Goal: Task Accomplishment & Management: Complete application form

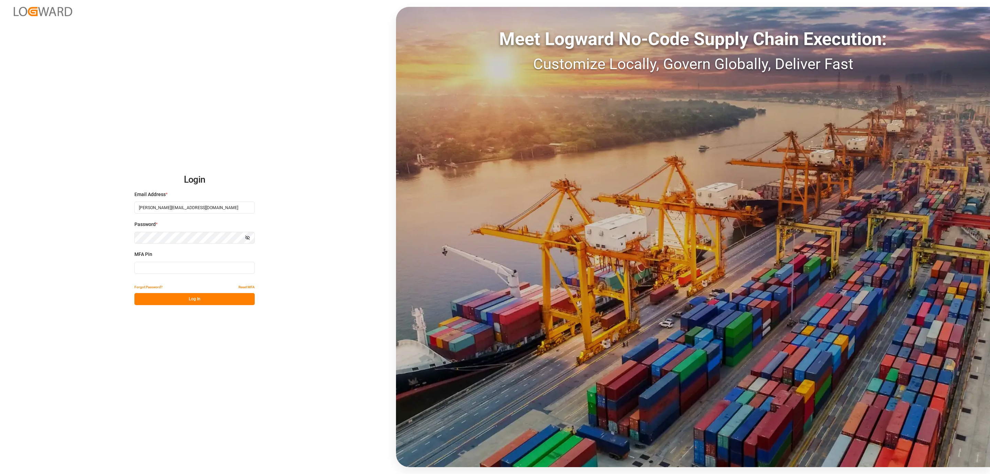
click at [183, 271] on input at bounding box center [194, 268] width 120 height 12
type input "836763"
click at [198, 301] on button "Log In" at bounding box center [194, 299] width 120 height 12
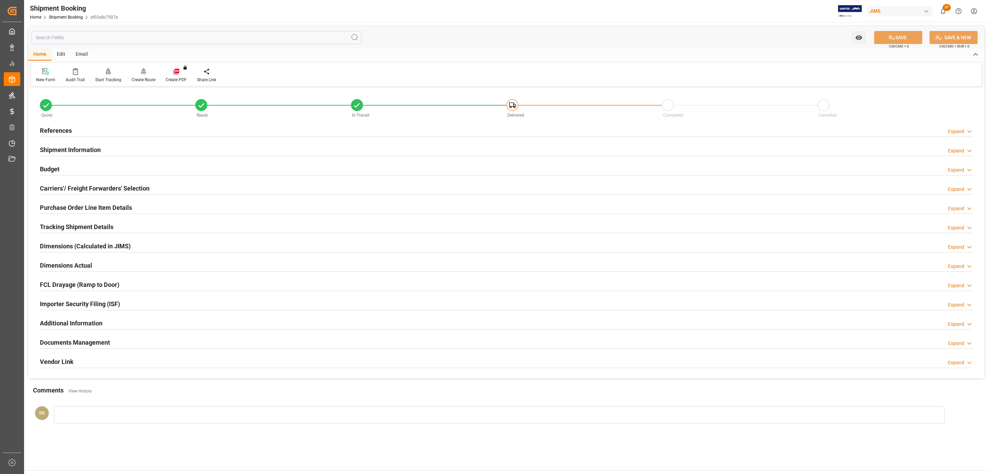
type input "[DATE]"
click at [82, 122] on div "References Expand" at bounding box center [506, 130] width 943 height 19
click at [81, 126] on div "References Expand" at bounding box center [506, 129] width 933 height 13
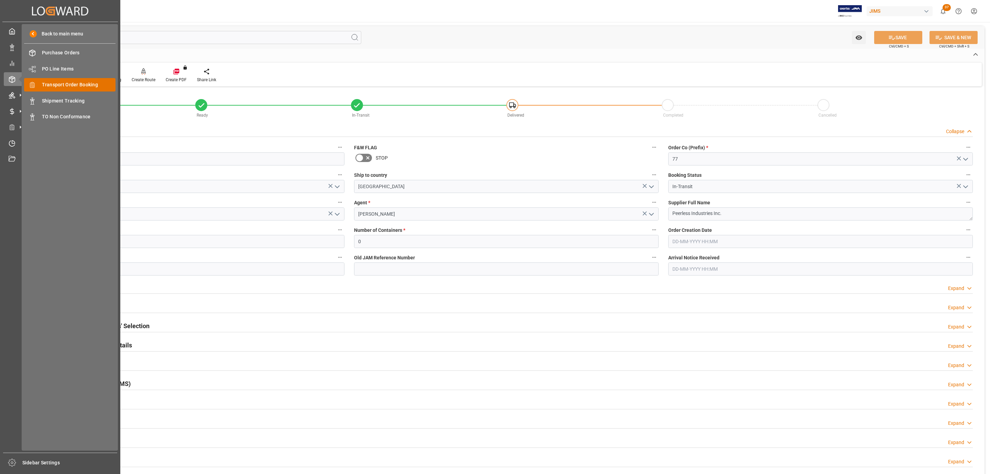
click at [72, 81] on span "Transport Order Booking" at bounding box center [79, 84] width 74 height 7
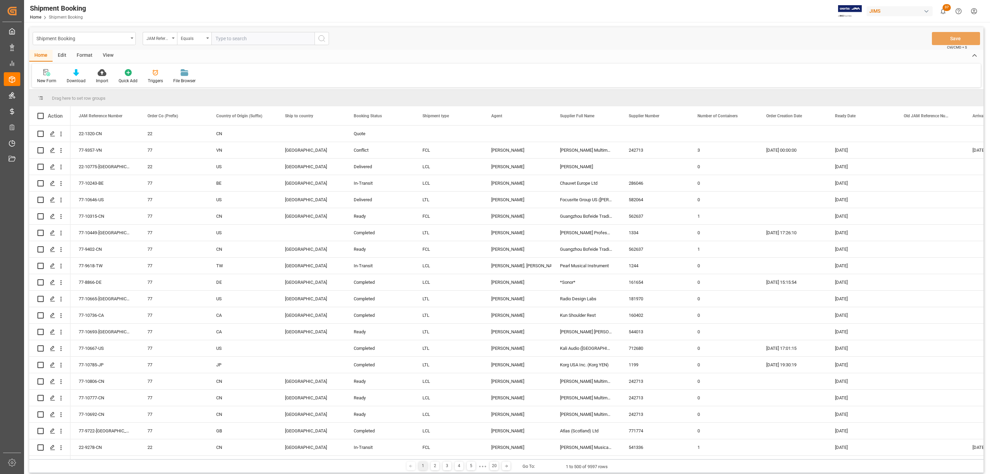
paste input "77-10727-US"
type input "77-10727-US"
click at [325, 40] on icon "search button" at bounding box center [322, 38] width 8 height 8
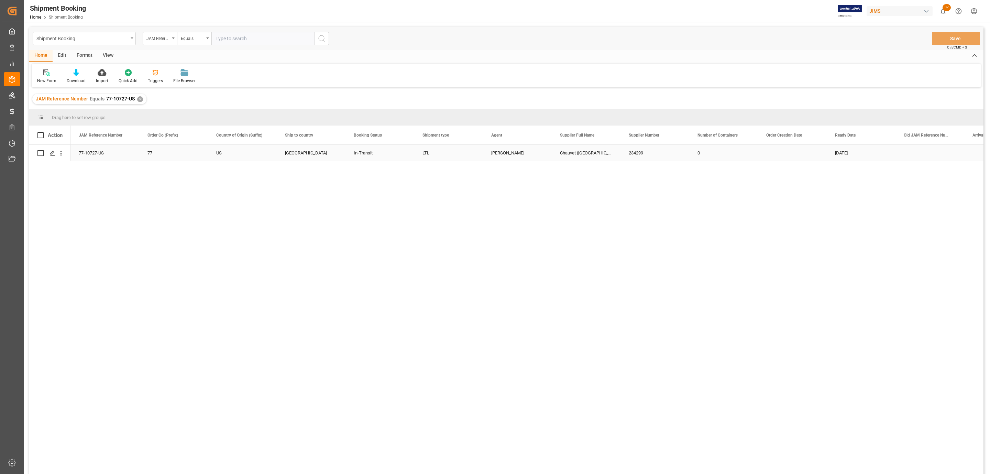
scroll to position [52, 0]
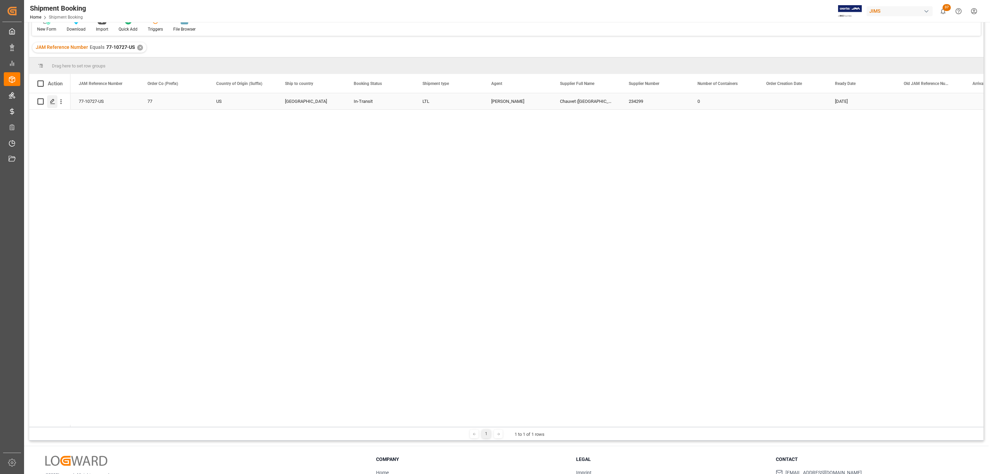
click at [54, 102] on icon "Press SPACE to select this row." at bounding box center [53, 102] width 6 height 6
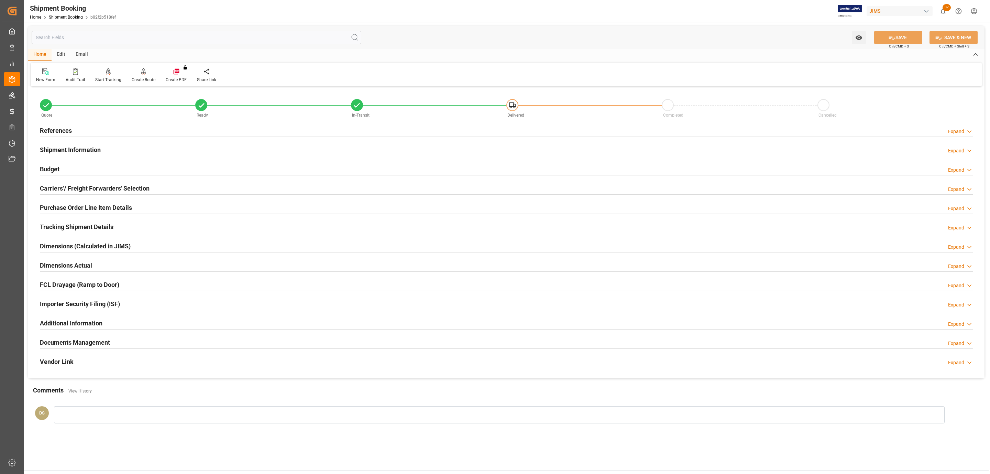
click at [160, 189] on div "Carriers'/ Freight Forwarders' Selection Expand" at bounding box center [506, 187] width 933 height 13
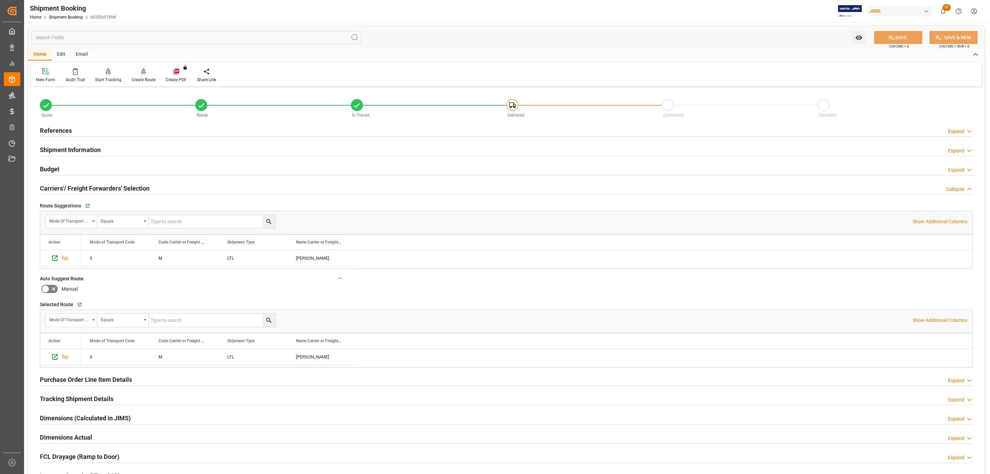
click at [160, 189] on div "Carriers'/ Freight Forwarders' Selection Collapse" at bounding box center [506, 187] width 933 height 13
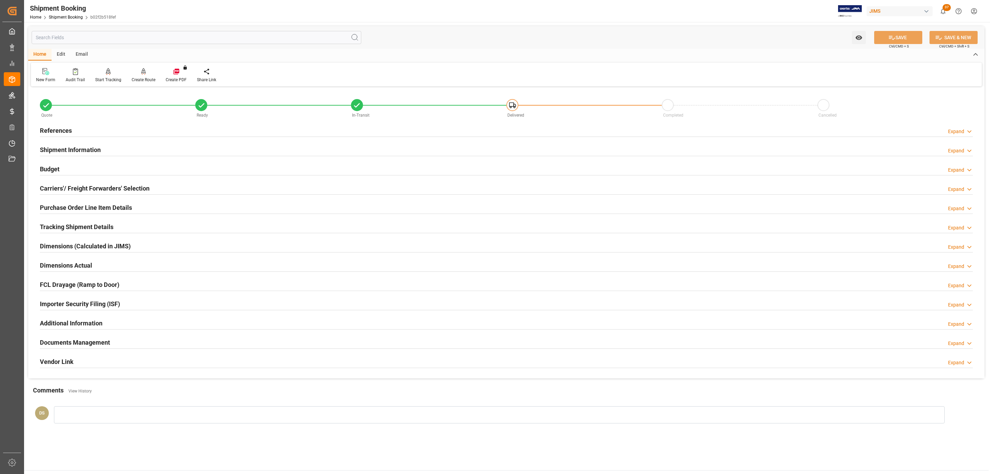
click at [113, 168] on div "Budget Expand" at bounding box center [506, 168] width 933 height 13
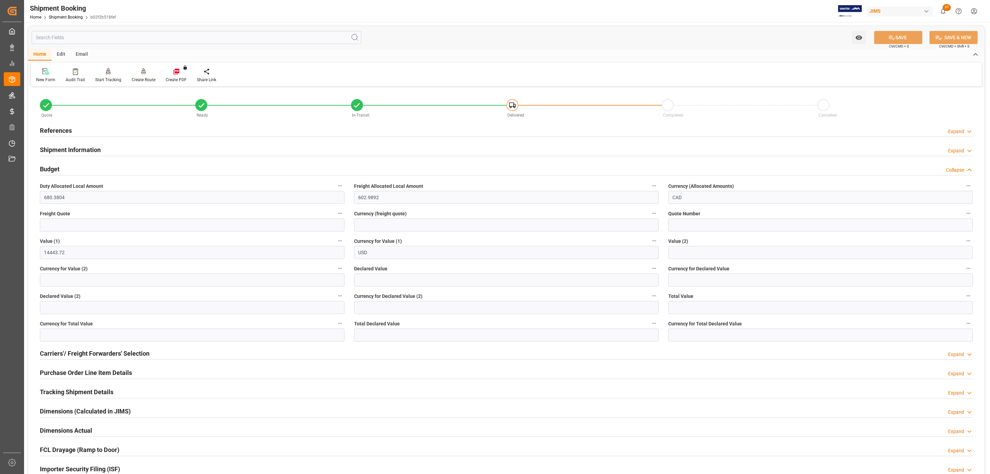
scroll to position [210, 0]
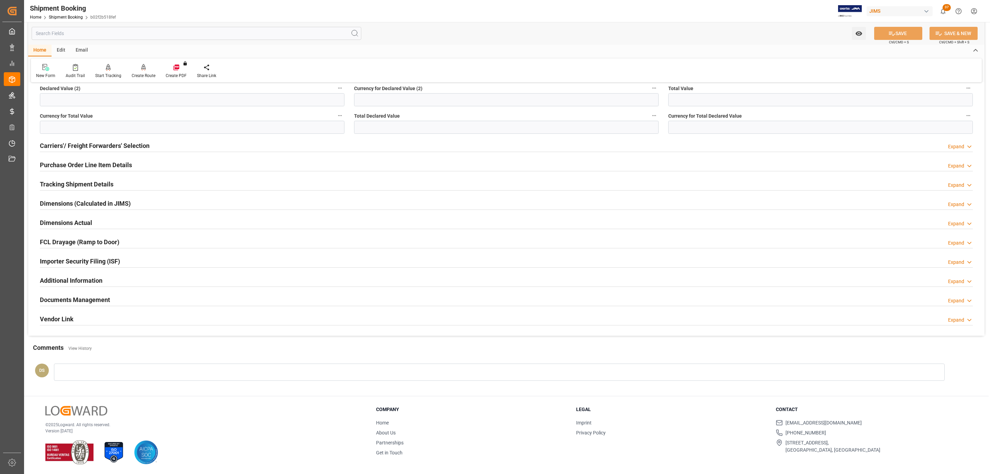
click at [71, 299] on h2 "Documents Management" at bounding box center [75, 299] width 70 height 9
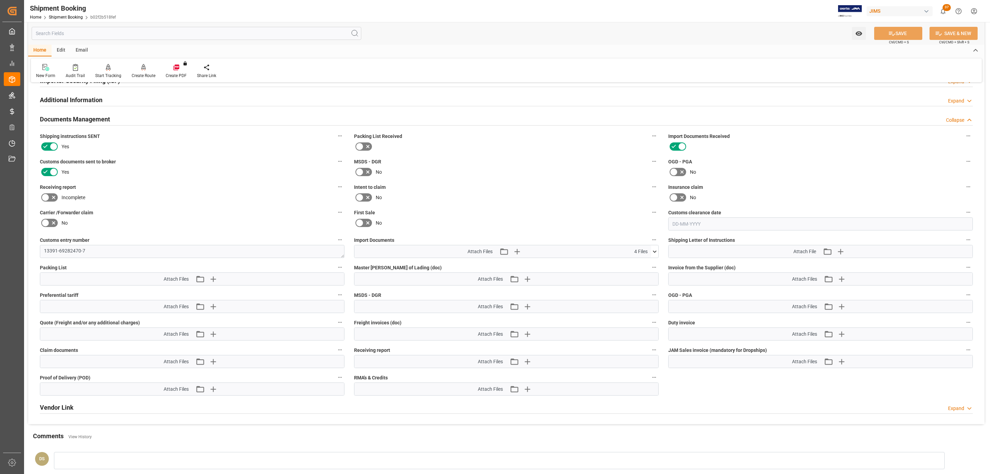
scroll to position [416, 0]
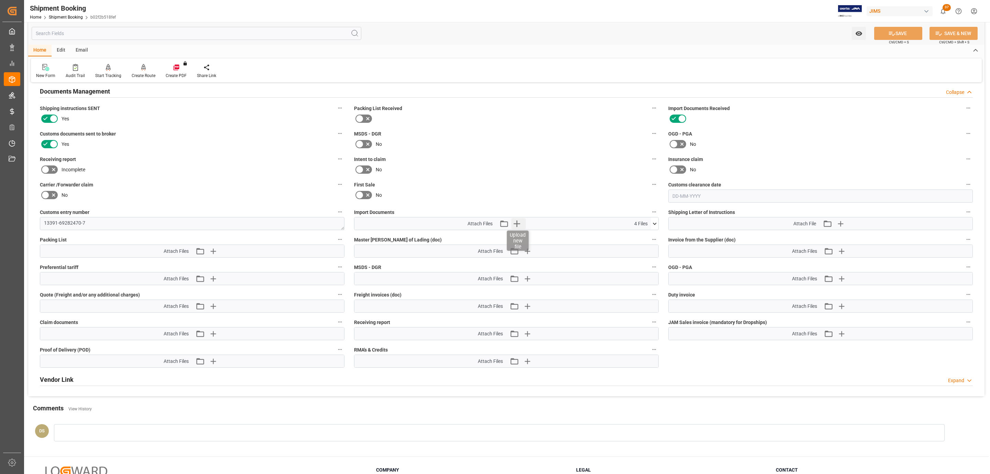
click at [519, 225] on icon "button" at bounding box center [517, 223] width 11 height 11
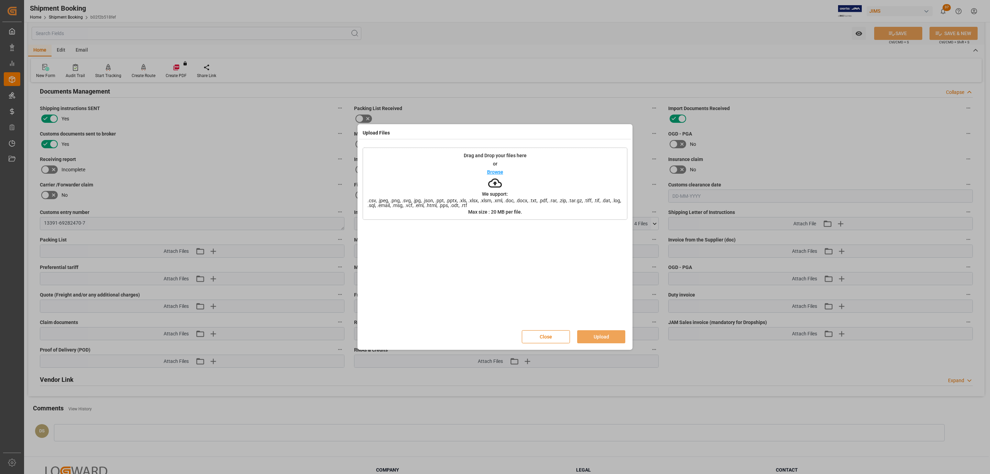
click at [545, 334] on button "Close" at bounding box center [546, 336] width 48 height 13
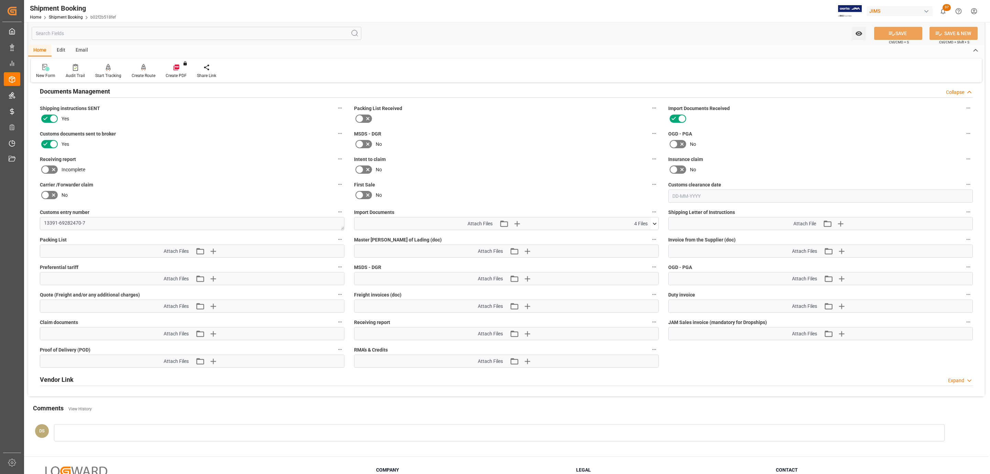
click at [647, 222] on span "4 Files" at bounding box center [640, 223] width 13 height 7
click at [653, 224] on icon at bounding box center [654, 223] width 7 height 7
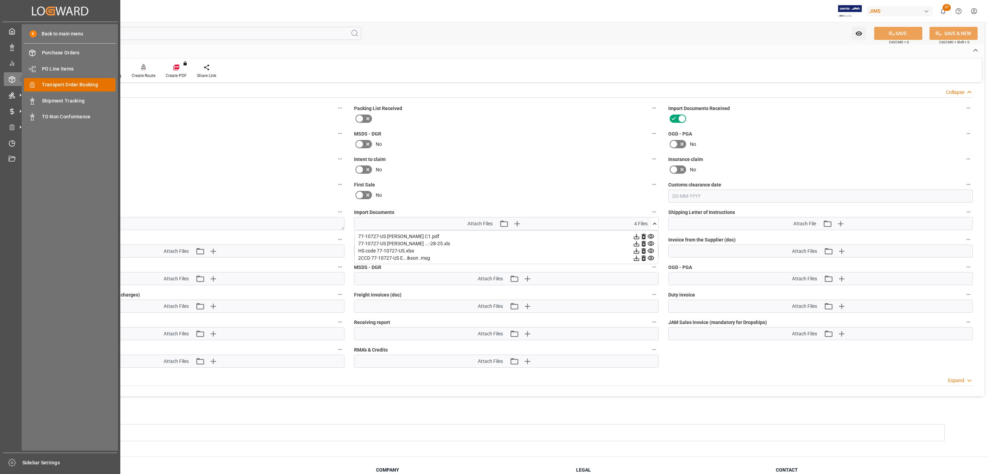
click at [61, 84] on span "Transport Order Booking" at bounding box center [79, 84] width 74 height 7
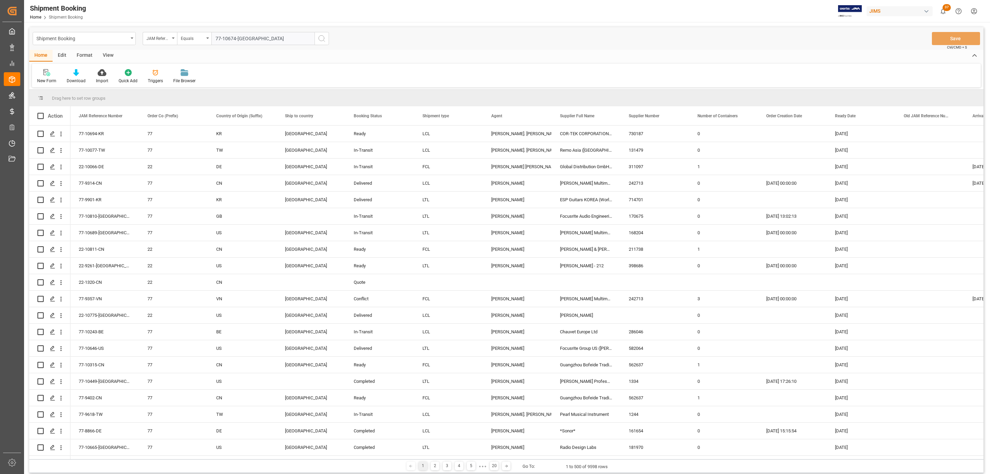
type input "77-10674-DK"
drag, startPoint x: 324, startPoint y: 42, endPoint x: 315, endPoint y: 53, distance: 14.4
click at [324, 42] on icon "search button" at bounding box center [322, 38] width 8 height 8
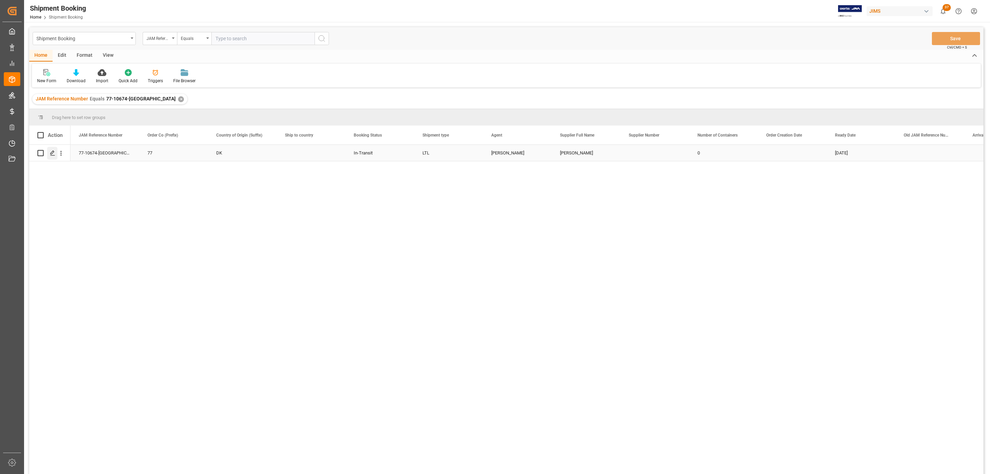
click at [53, 159] on div "Press SPACE to select this row." at bounding box center [52, 153] width 10 height 13
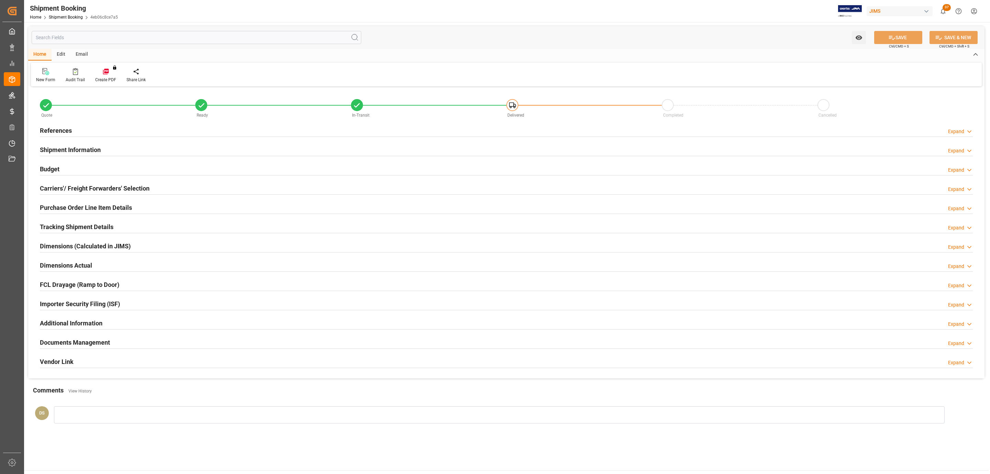
type input "0"
type input "350"
type input "25-08-2025"
click at [60, 139] on div "References Expand" at bounding box center [506, 130] width 943 height 19
click at [65, 129] on h2 "References" at bounding box center [56, 130] width 32 height 9
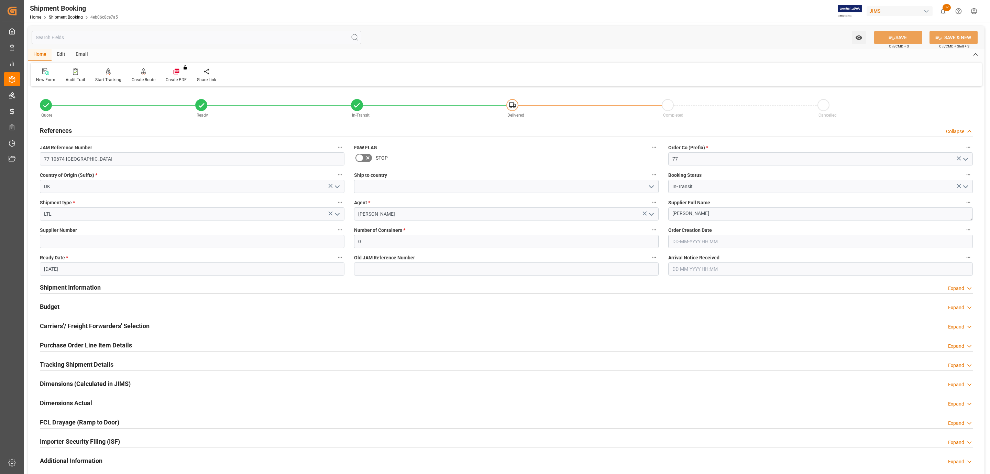
click at [118, 326] on h2 "Carriers'/ Freight Forwarders' Selection" at bounding box center [95, 325] width 110 height 9
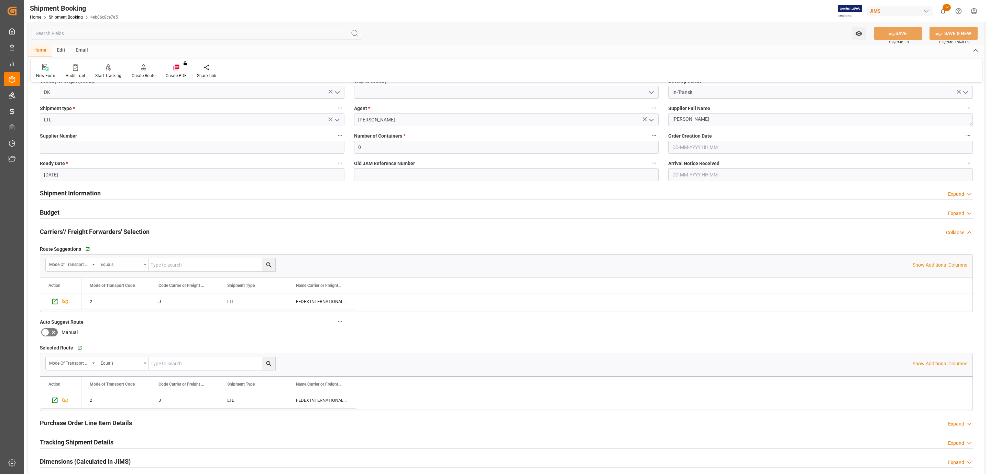
scroll to position [103, 0]
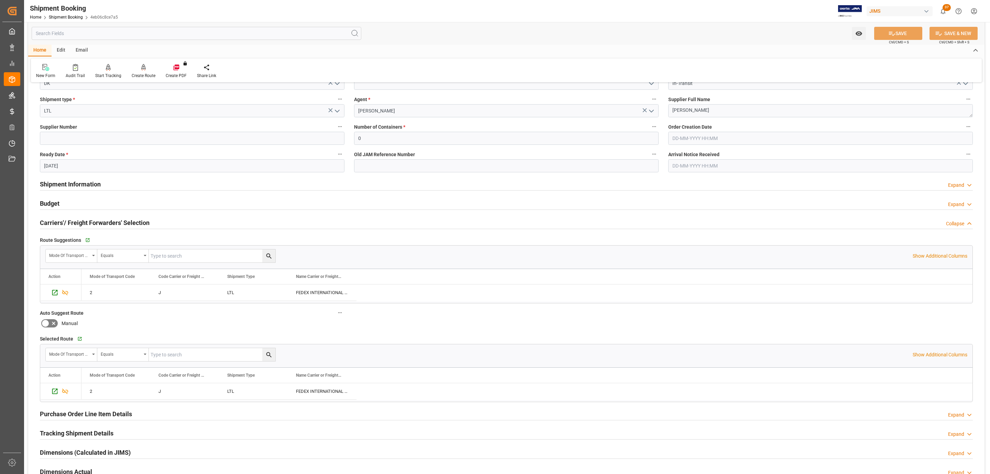
click at [95, 222] on h2 "Carriers'/ Freight Forwarders' Selection" at bounding box center [95, 222] width 110 height 9
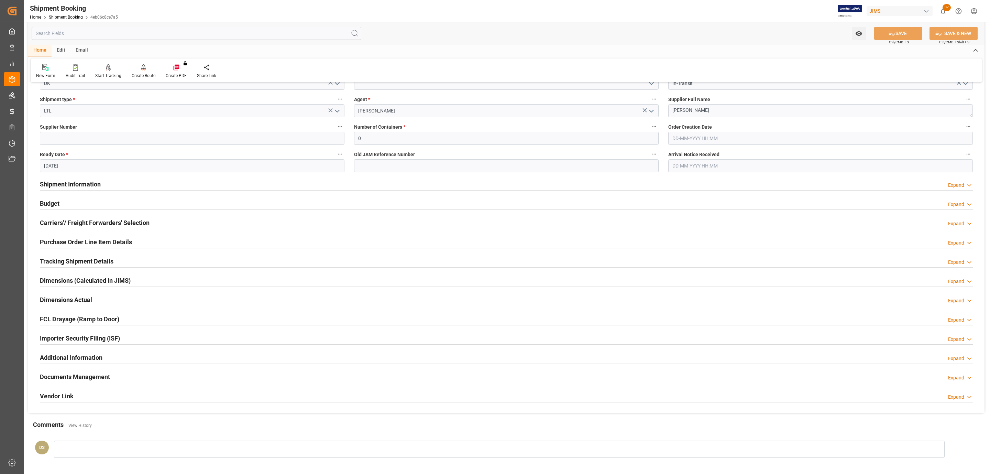
click at [87, 203] on div "Budget Expand" at bounding box center [506, 202] width 933 height 13
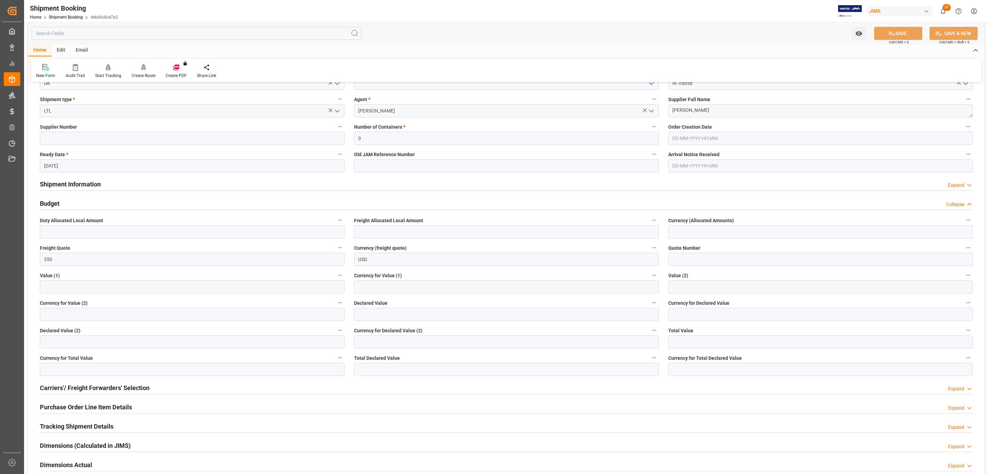
click at [375, 307] on label "Declared Value" at bounding box center [506, 303] width 305 height 10
click at [650, 307] on button "Declared Value" at bounding box center [654, 302] width 9 height 9
click at [374, 312] on div at bounding box center [495, 237] width 990 height 474
click at [375, 315] on input "text" at bounding box center [506, 314] width 305 height 13
type input "1408"
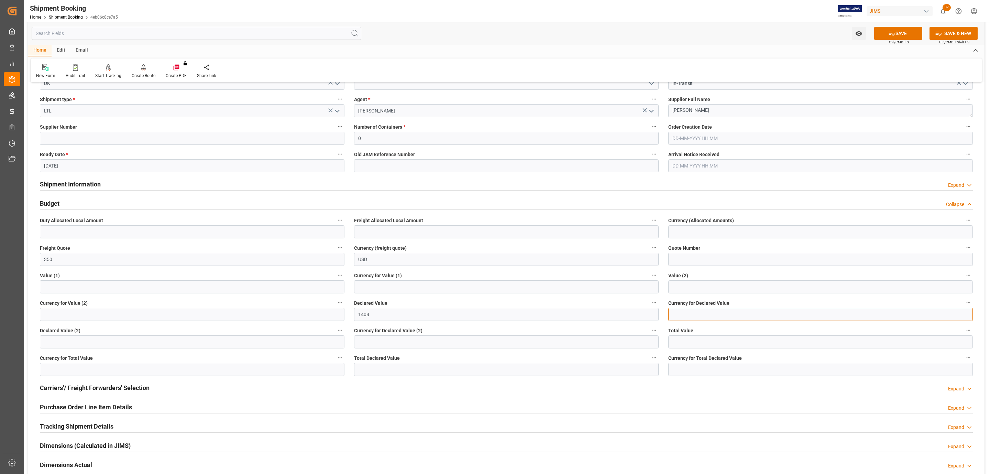
type input "u"
type input "EUR"
click at [895, 30] on button "SAVE" at bounding box center [898, 33] width 48 height 13
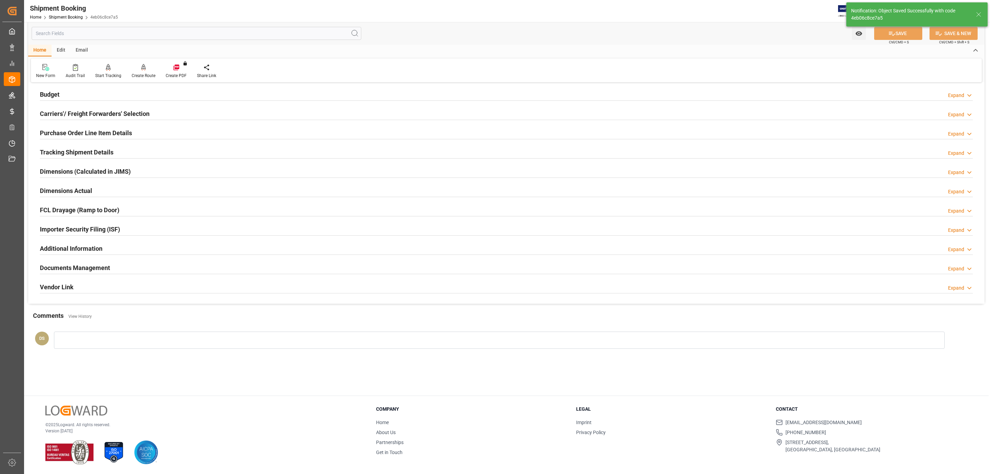
scroll to position [75, 0]
click at [92, 268] on h2 "Documents Management" at bounding box center [75, 267] width 70 height 9
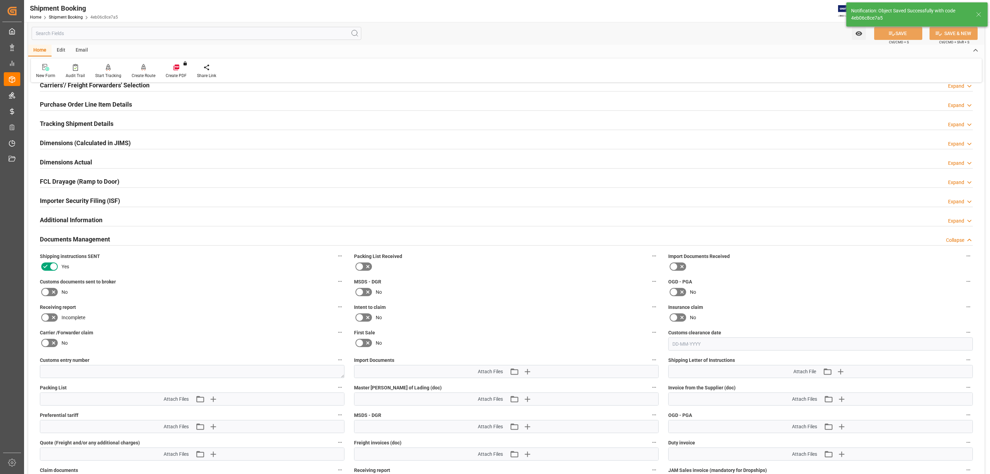
click at [48, 296] on icon at bounding box center [45, 292] width 8 height 8
click at [0, 0] on input "checkbox" at bounding box center [0, 0] width 0 height 0
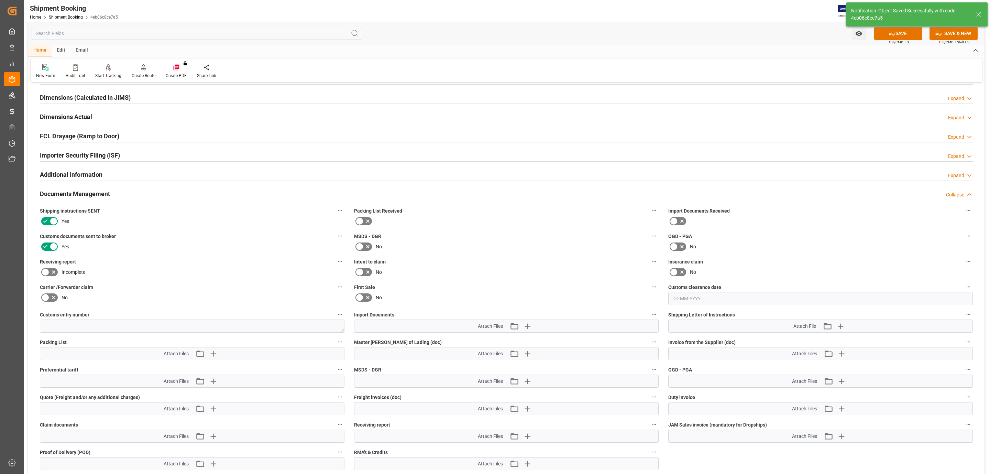
scroll to position [309, 0]
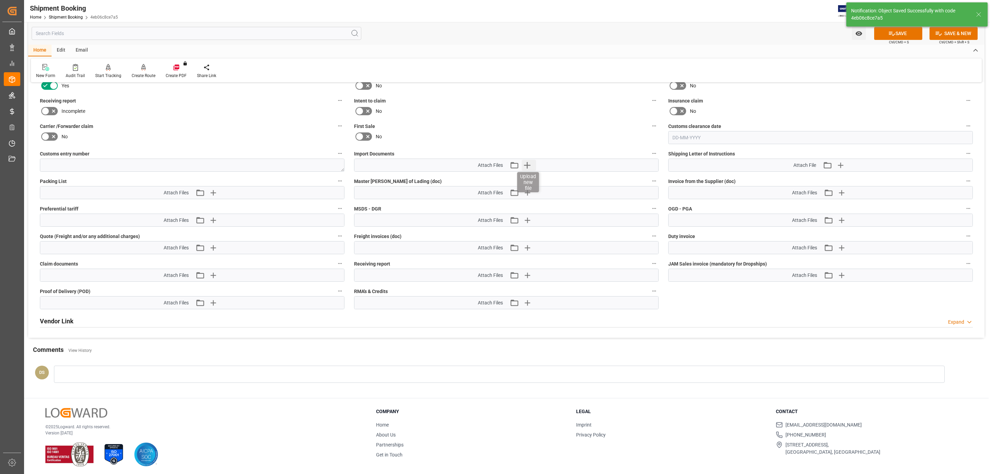
click at [531, 167] on icon "button" at bounding box center [527, 165] width 11 height 11
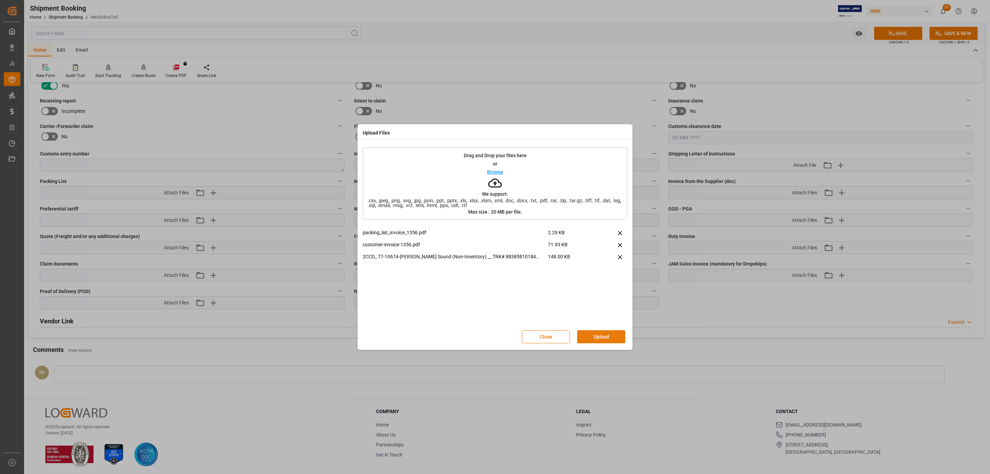
click at [593, 335] on button "Upload" at bounding box center [601, 336] width 48 height 13
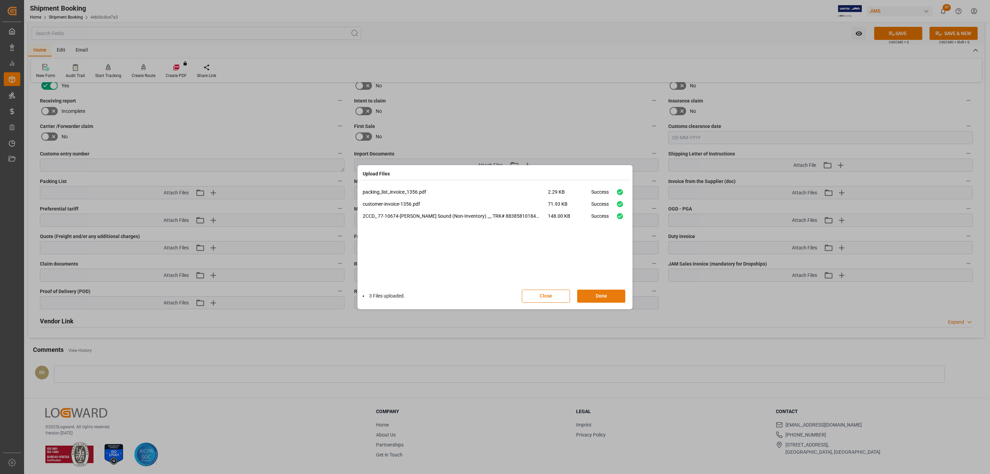
click at [597, 294] on button "Done" at bounding box center [601, 296] width 48 height 13
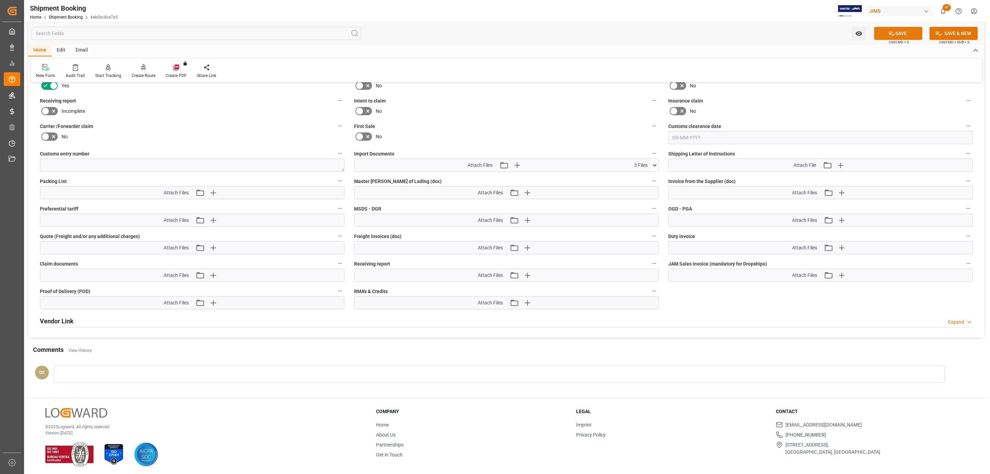
click at [915, 35] on button "SAVE" at bounding box center [898, 33] width 48 height 13
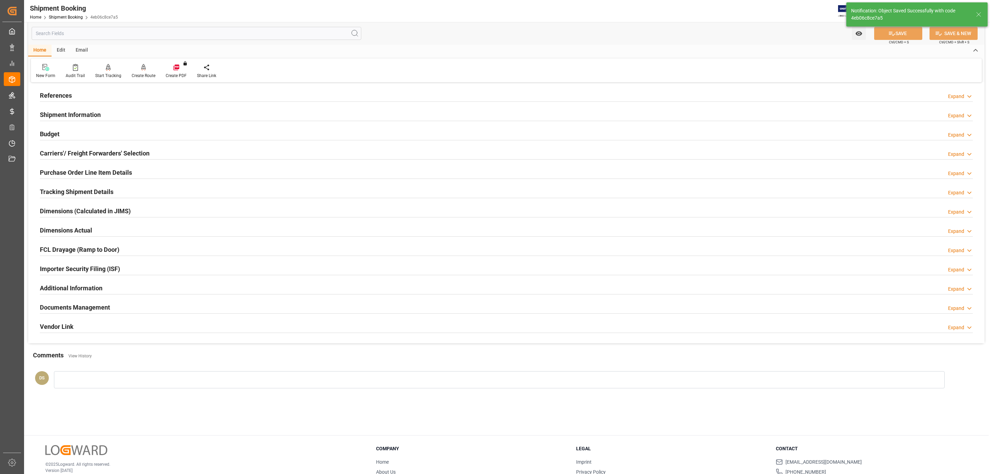
scroll to position [0, 0]
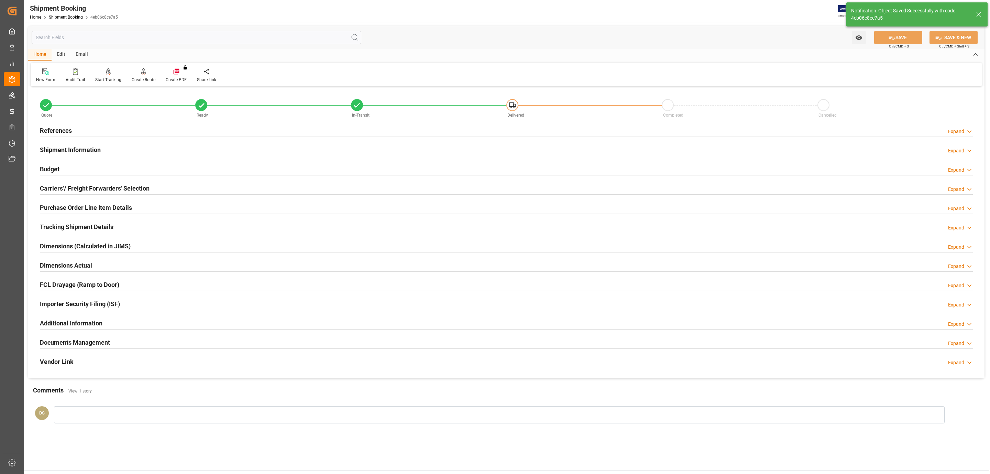
click at [64, 189] on h2 "Carriers'/ Freight Forwarders' Selection" at bounding box center [95, 188] width 110 height 9
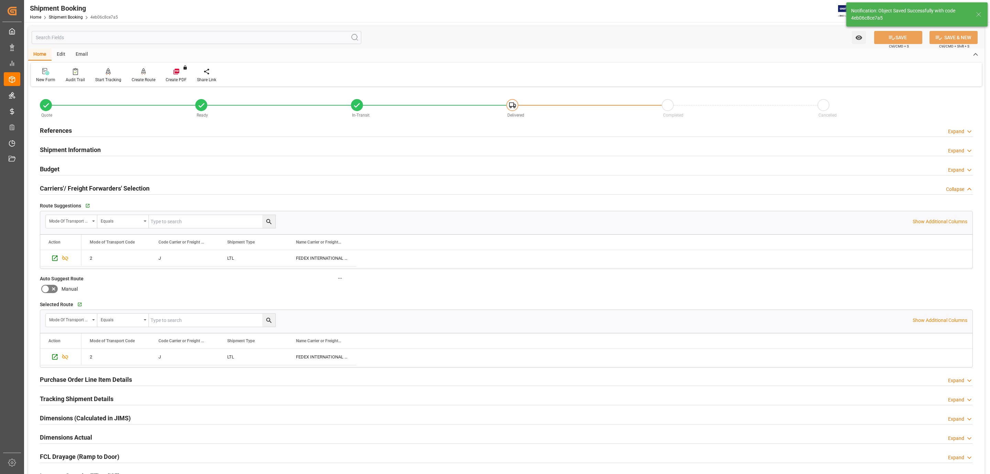
click at [64, 188] on h2 "Carriers'/ Freight Forwarders' Selection" at bounding box center [95, 188] width 110 height 9
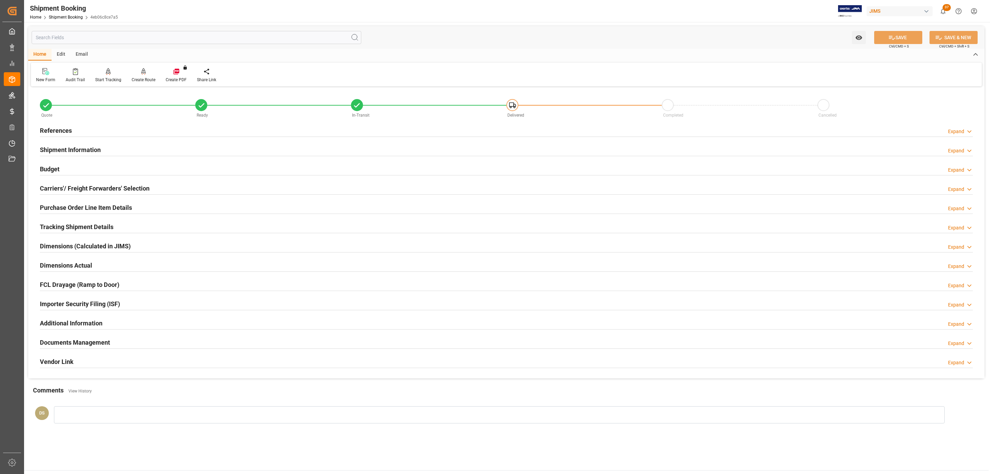
click at [61, 226] on h2 "Tracking Shipment Details" at bounding box center [77, 226] width 74 height 9
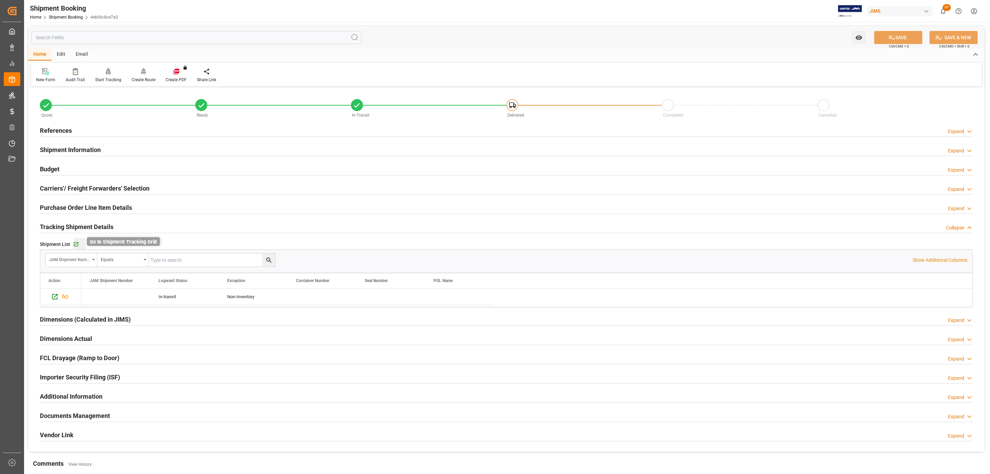
click at [76, 246] on icon "button" at bounding box center [76, 244] width 6 height 6
click at [105, 190] on h2 "Carriers'/ Freight Forwarders' Selection" at bounding box center [95, 188] width 110 height 9
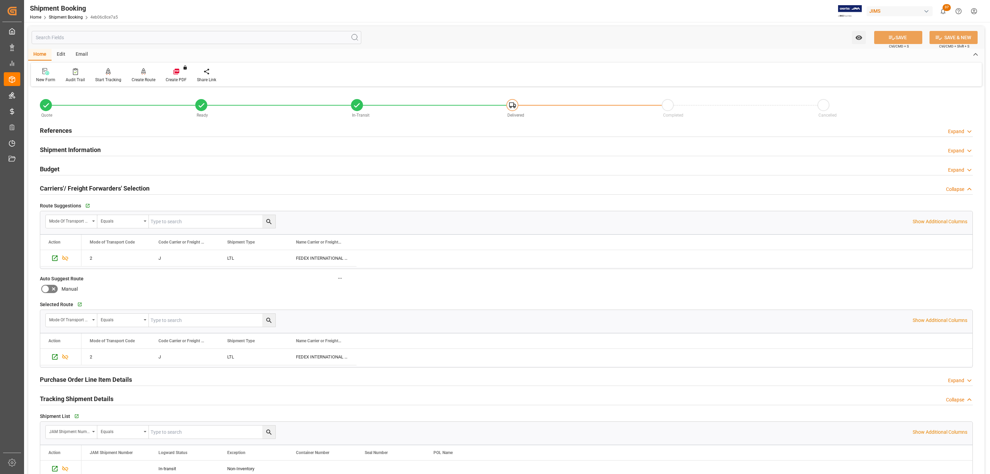
click at [105, 190] on h2 "Carriers'/ Freight Forwarders' Selection" at bounding box center [95, 188] width 110 height 9
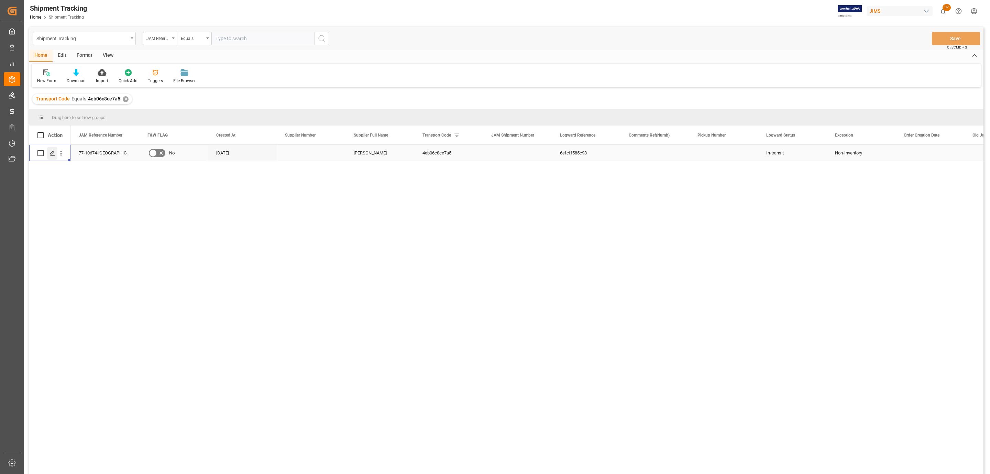
click at [50, 157] on div "Press SPACE to select this row." at bounding box center [52, 153] width 10 height 13
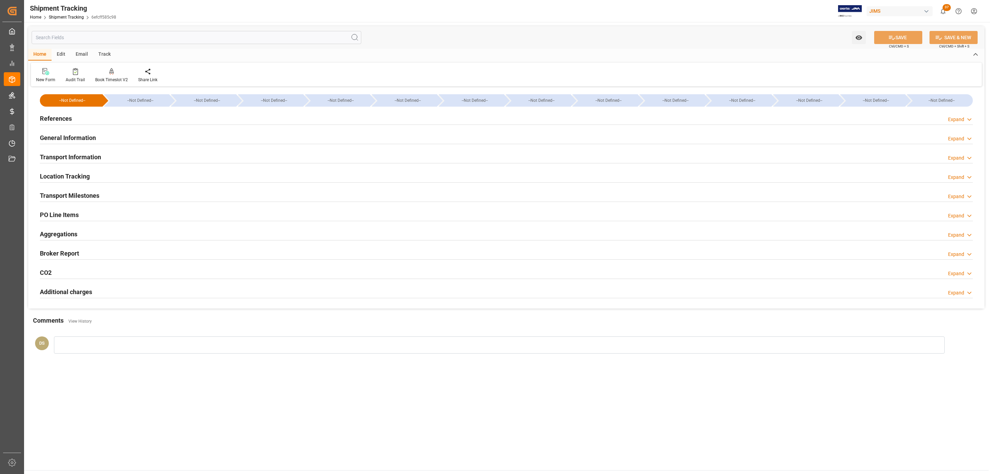
click at [78, 124] on div at bounding box center [506, 124] width 933 height 0
click at [78, 119] on div "References Expand" at bounding box center [506, 117] width 933 height 13
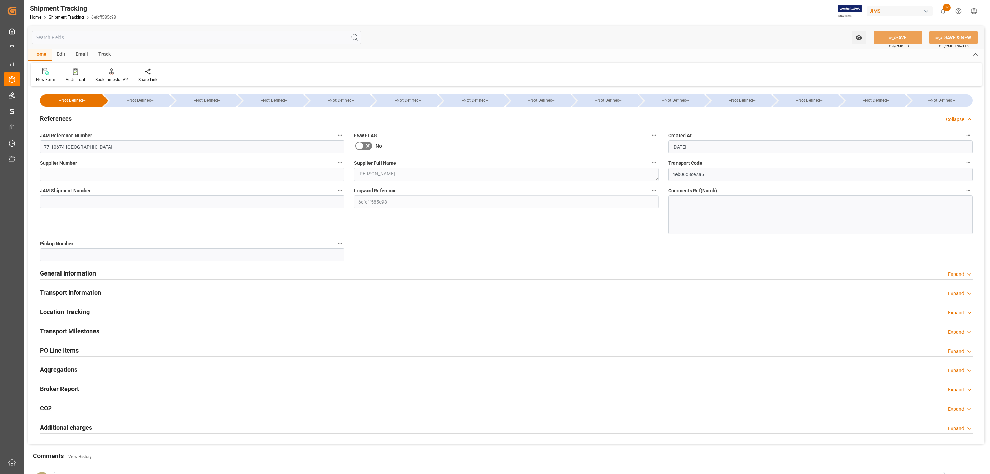
click at [78, 119] on div "References Collapse" at bounding box center [506, 117] width 933 height 13
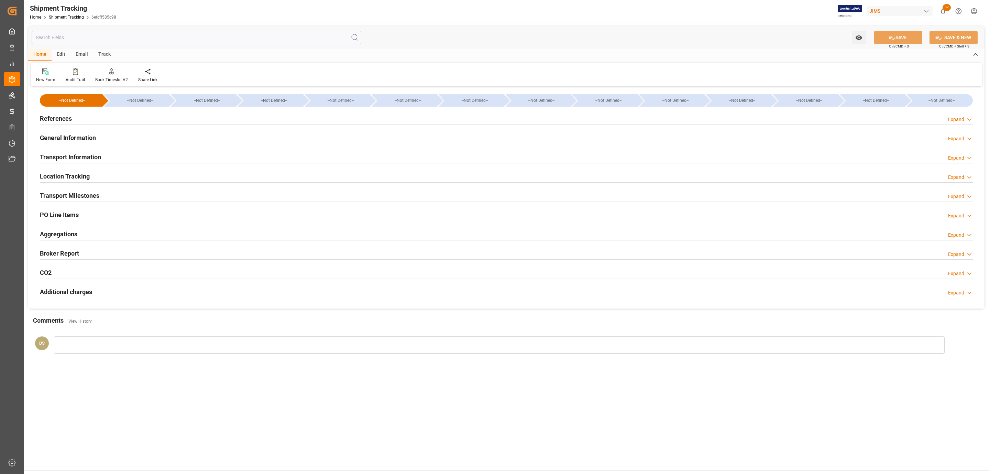
click at [76, 139] on h2 "General Information" at bounding box center [68, 137] width 56 height 9
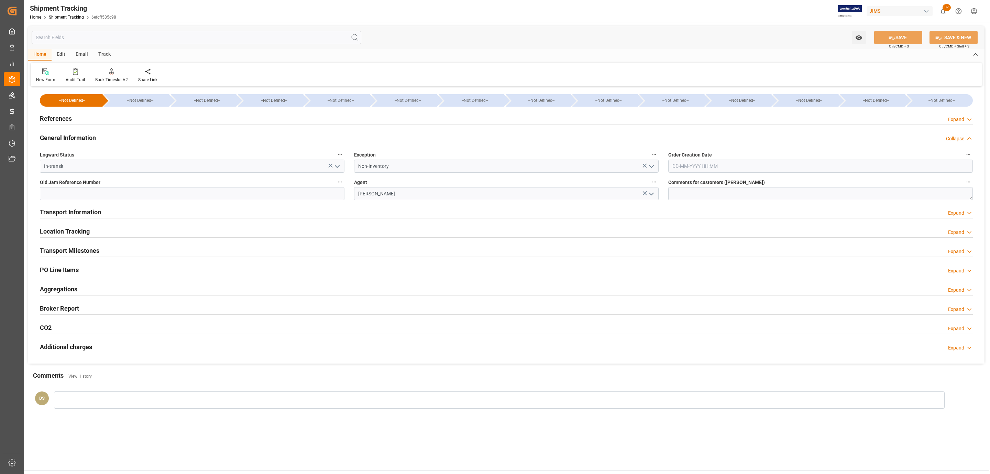
click at [119, 140] on div "General Information Collapse" at bounding box center [506, 137] width 933 height 13
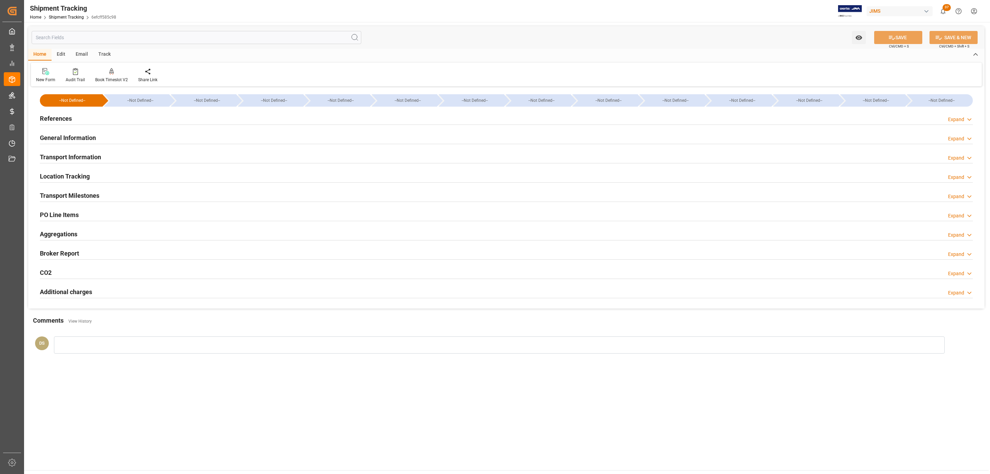
click at [78, 170] on div "Location Tracking" at bounding box center [65, 175] width 50 height 13
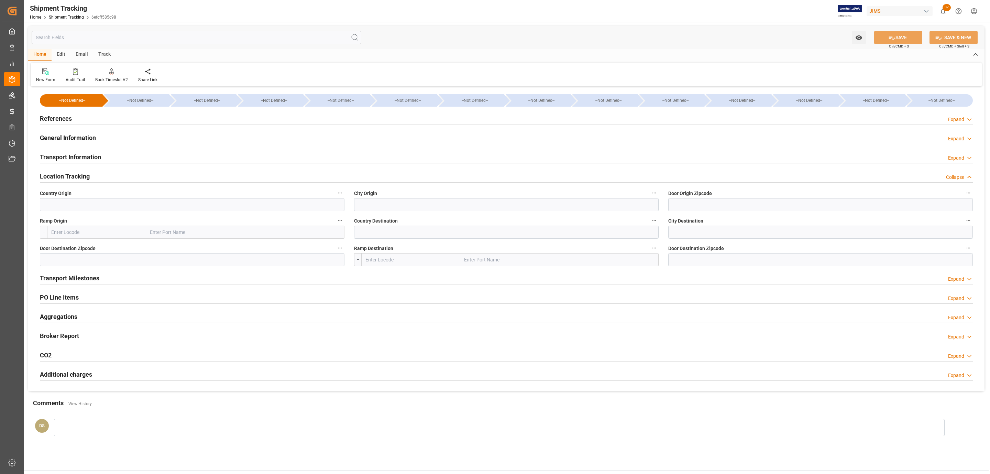
click at [79, 161] on h2 "Transport Information" at bounding box center [70, 156] width 61 height 9
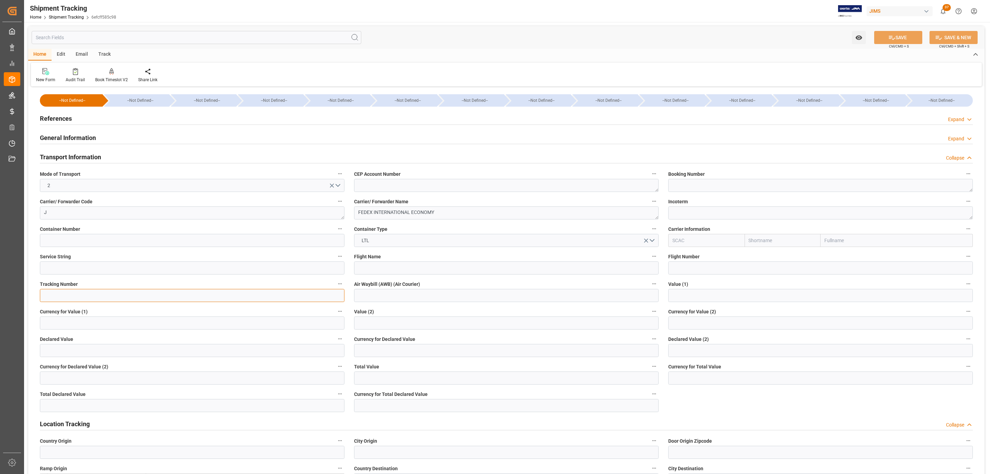
click at [144, 294] on input at bounding box center [192, 295] width 305 height 13
paste input "883858101840"
type input "883858101840"
click at [880, 39] on button "SAVE" at bounding box center [898, 37] width 48 height 13
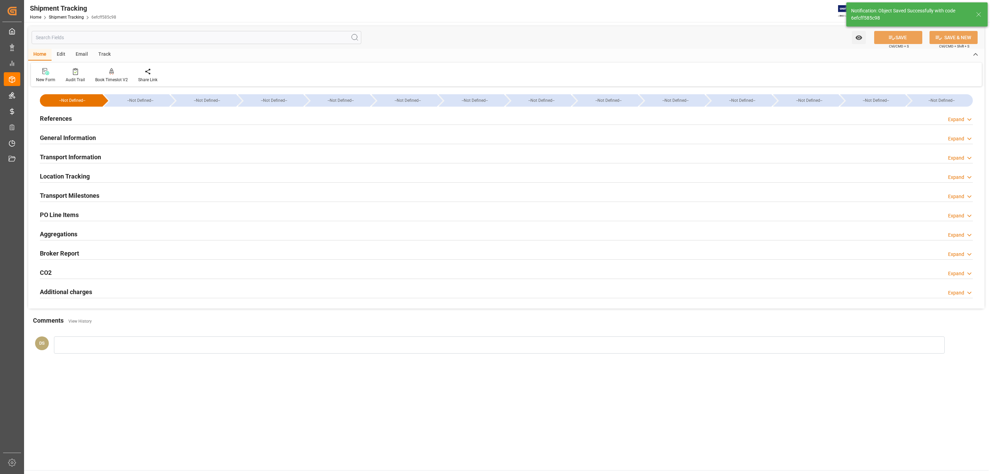
click at [87, 194] on h2 "Transport Milestones" at bounding box center [69, 195] width 59 height 9
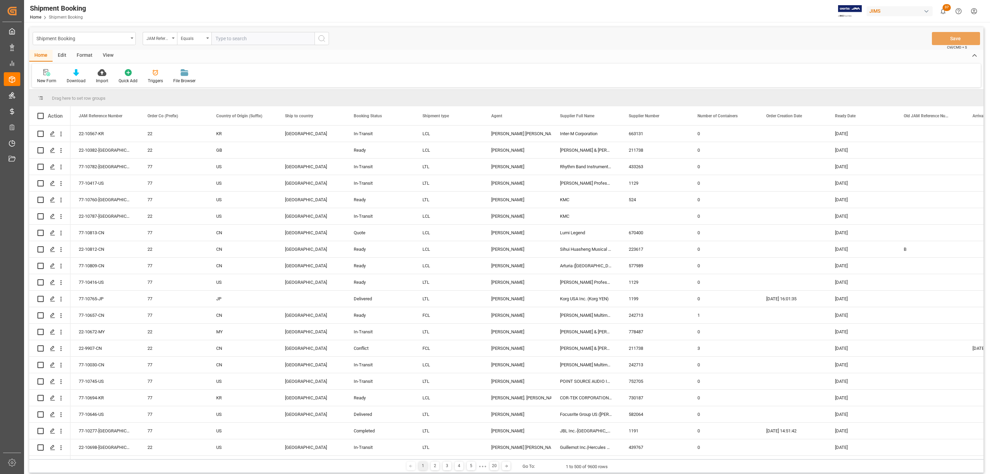
click at [41, 78] on div "Transport Order Booking Transport Order Booking" at bounding box center [33, 84] width 14 height 13
click at [44, 75] on icon at bounding box center [45, 72] width 5 height 6
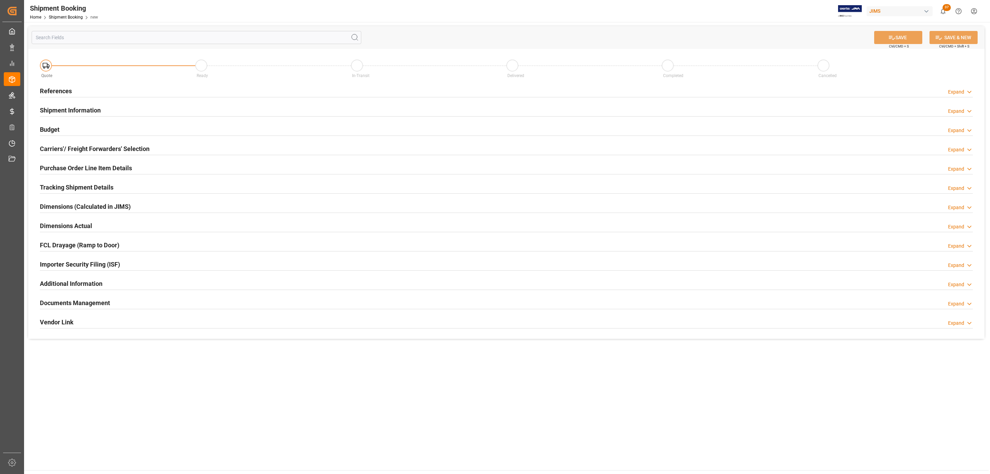
click at [67, 91] on h2 "References" at bounding box center [56, 90] width 32 height 9
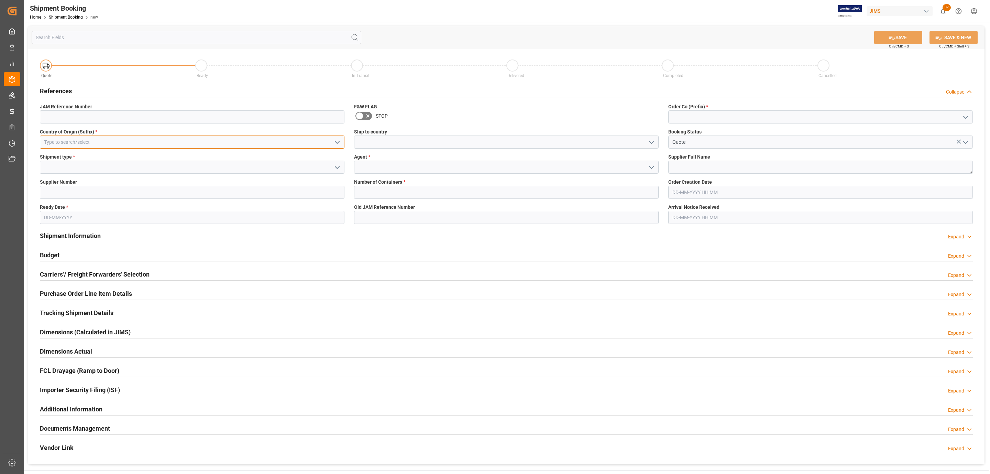
click at [251, 141] on input at bounding box center [192, 141] width 305 height 13
click at [236, 159] on div "US" at bounding box center [192, 157] width 304 height 15
type input "US"
click at [336, 167] on icon "open menu" at bounding box center [337, 167] width 8 height 8
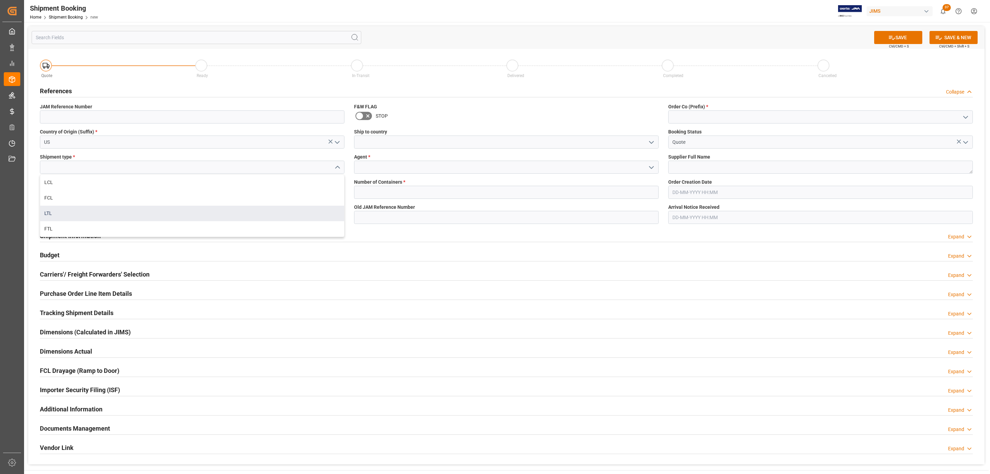
click at [61, 208] on div "LTL" at bounding box center [192, 213] width 304 height 15
type input "LTL"
click at [64, 192] on input at bounding box center [192, 192] width 305 height 13
paste input "234299"
type input "234299"
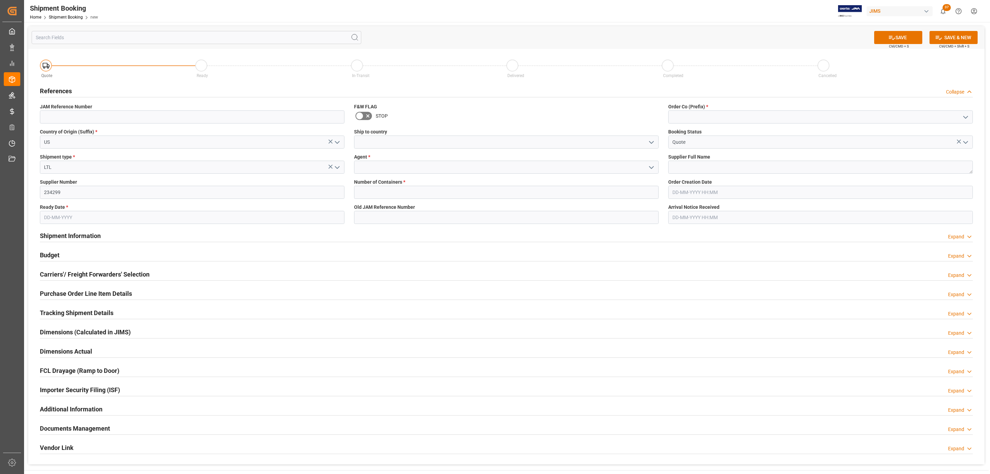
click at [47, 220] on input "text" at bounding box center [192, 217] width 305 height 13
click at [68, 233] on div "September 2025" at bounding box center [89, 234] width 98 height 7
click at [102, 260] on span "5" at bounding box center [102, 259] width 2 height 5
type input "[DATE]"
click at [652, 141] on icon "open menu" at bounding box center [651, 142] width 8 height 8
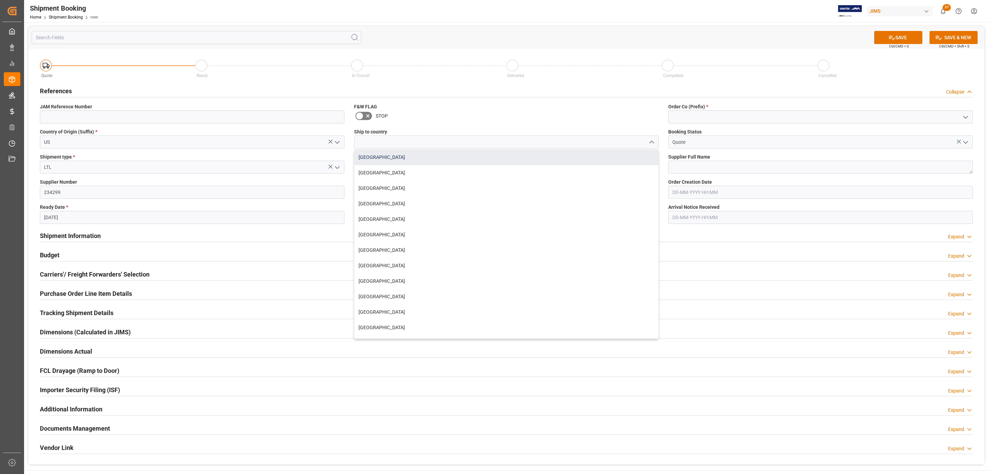
click at [428, 156] on div "[GEOGRAPHIC_DATA]" at bounding box center [506, 157] width 304 height 15
type input "[GEOGRAPHIC_DATA]"
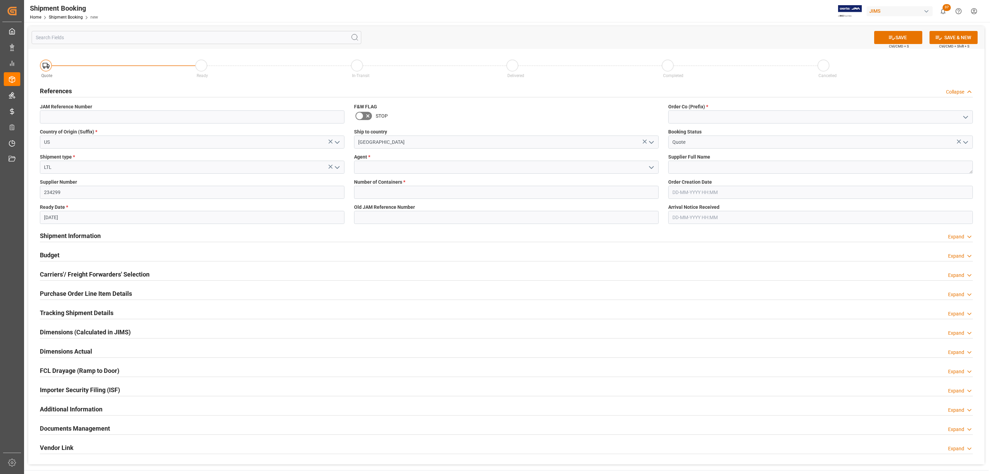
click at [652, 167] on polyline "open menu" at bounding box center [652, 167] width 4 height 2
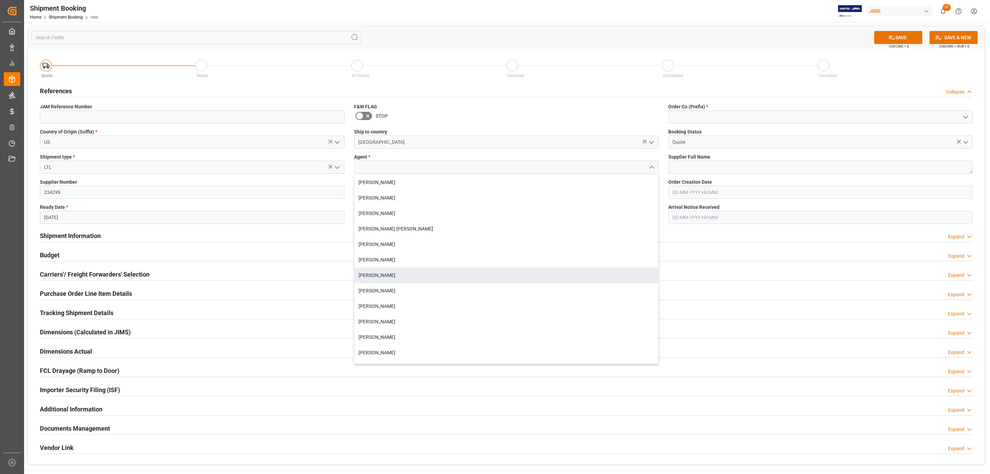
click at [387, 273] on div "[PERSON_NAME]" at bounding box center [506, 275] width 304 height 15
type input "[PERSON_NAME]"
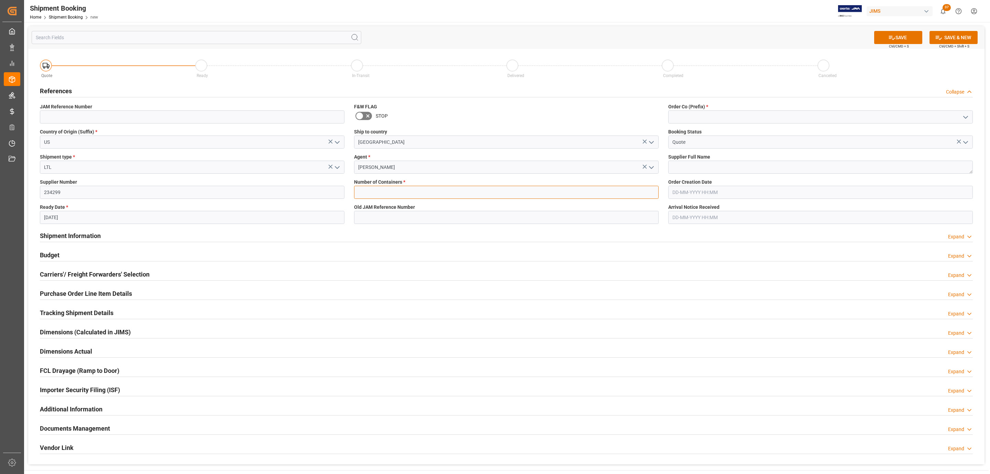
click at [424, 191] on input "text" at bounding box center [506, 192] width 305 height 13
type input "0"
drag, startPoint x: 967, startPoint y: 116, endPoint x: 958, endPoint y: 118, distance: 9.1
click at [966, 116] on icon "open menu" at bounding box center [966, 117] width 8 height 8
click at [702, 144] on div "77" at bounding box center [821, 147] width 304 height 15
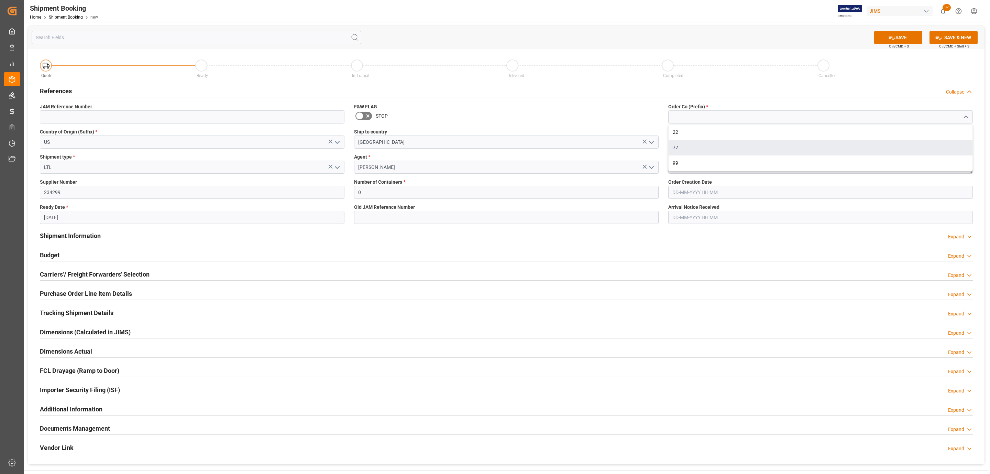
type input "77"
click at [692, 169] on textarea at bounding box center [820, 167] width 305 height 13
type textarea "Chauvet (USA)"
click at [888, 36] on icon at bounding box center [891, 37] width 7 height 7
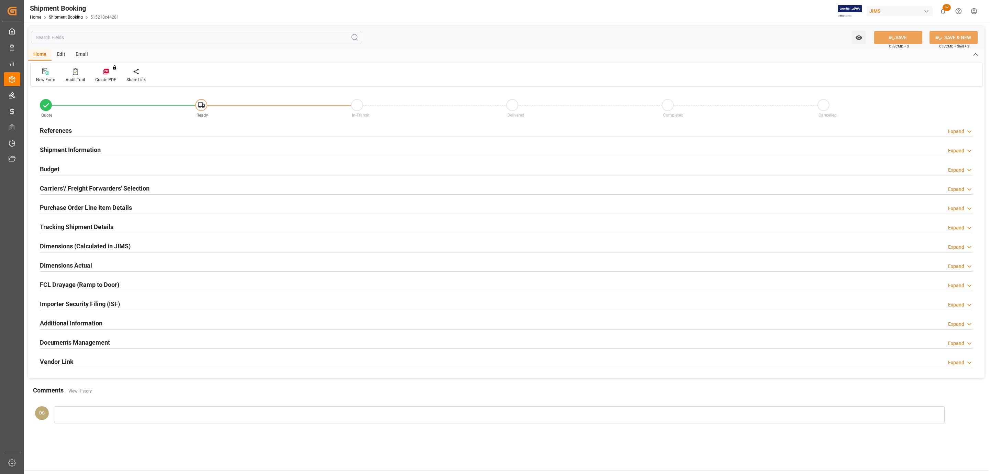
type input "0"
type input "[DATE]"
click at [75, 131] on div "References Expand" at bounding box center [506, 129] width 933 height 13
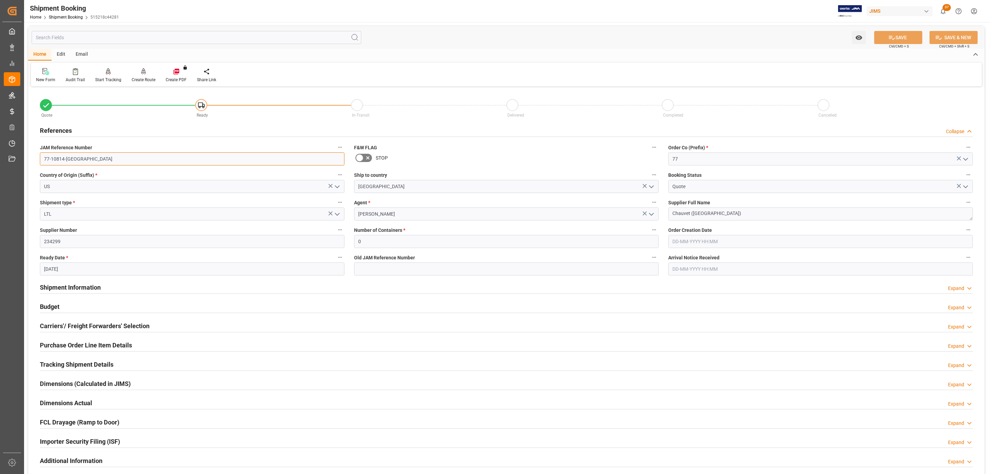
click at [78, 156] on input "77-10814-[GEOGRAPHIC_DATA]" at bounding box center [192, 158] width 305 height 13
click at [80, 156] on input "77-10814-[GEOGRAPHIC_DATA]" at bounding box center [192, 158] width 305 height 13
click at [84, 159] on input "77-10814-[GEOGRAPHIC_DATA]" at bounding box center [192, 158] width 305 height 13
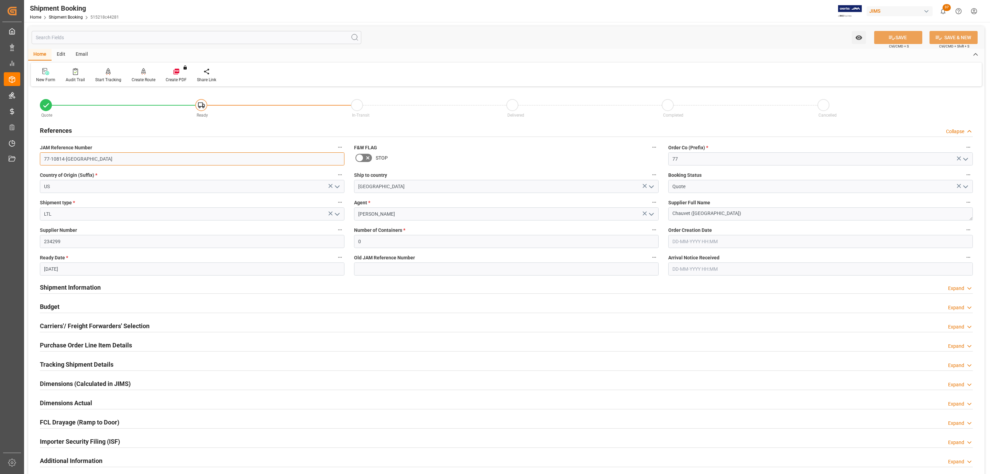
click at [84, 159] on input "77-10814-[GEOGRAPHIC_DATA]" at bounding box center [192, 158] width 305 height 13
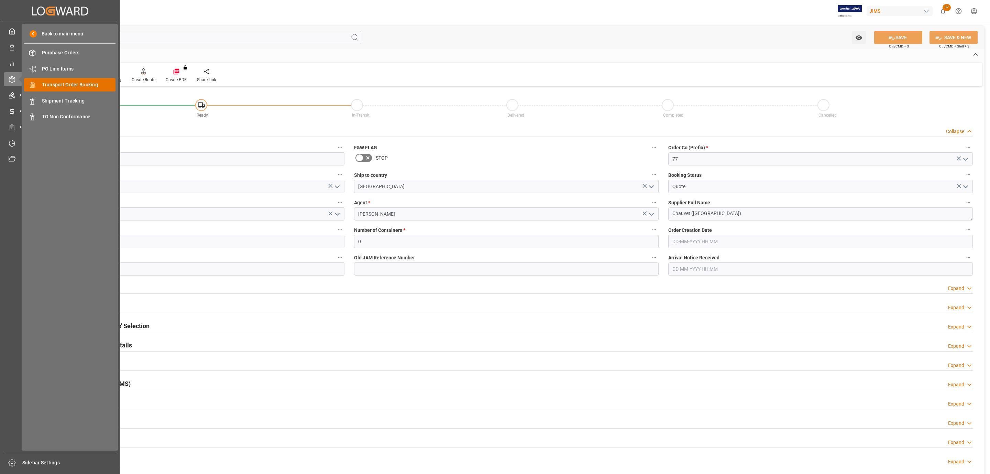
click at [88, 88] on span "Transport Order Booking" at bounding box center [79, 84] width 74 height 7
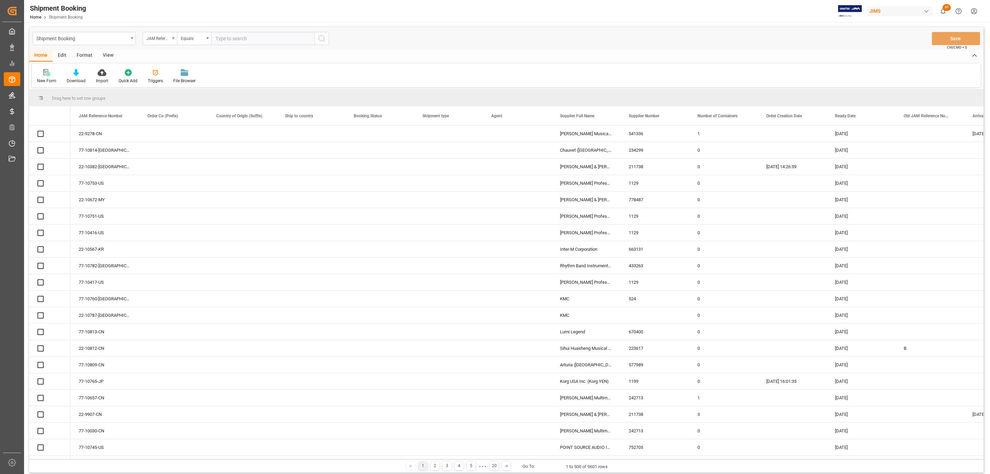
click at [45, 70] on icon at bounding box center [46, 72] width 7 height 7
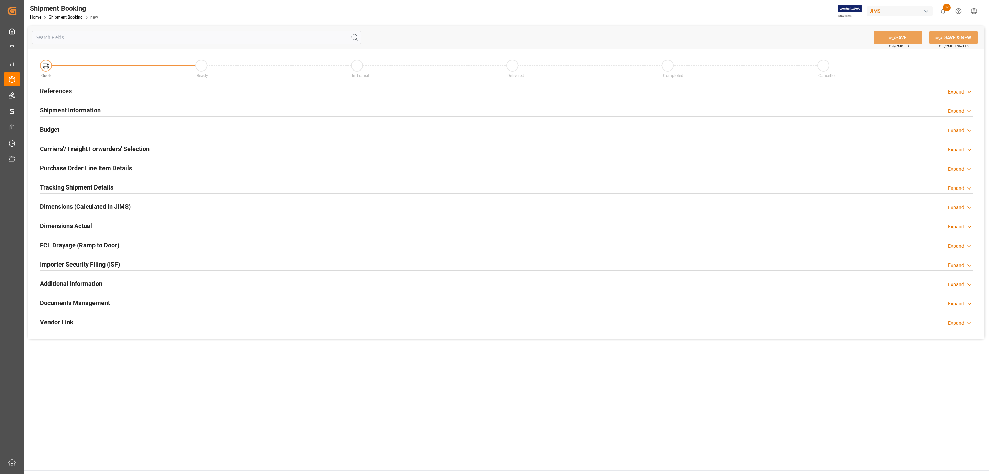
click at [134, 90] on div "References Expand" at bounding box center [506, 90] width 933 height 13
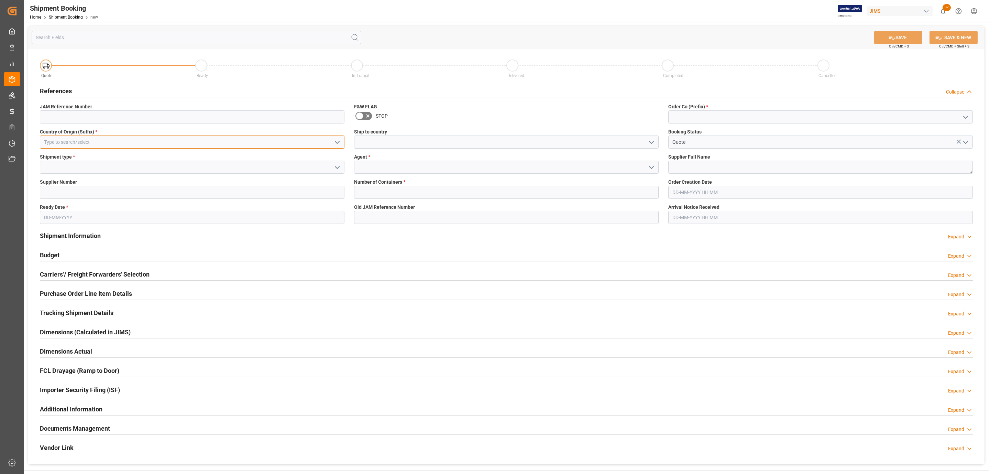
click at [109, 148] on input at bounding box center [192, 141] width 305 height 13
click at [120, 160] on div "IT" at bounding box center [192, 157] width 304 height 15
type input "IT"
click at [335, 167] on icon "open menu" at bounding box center [337, 167] width 8 height 8
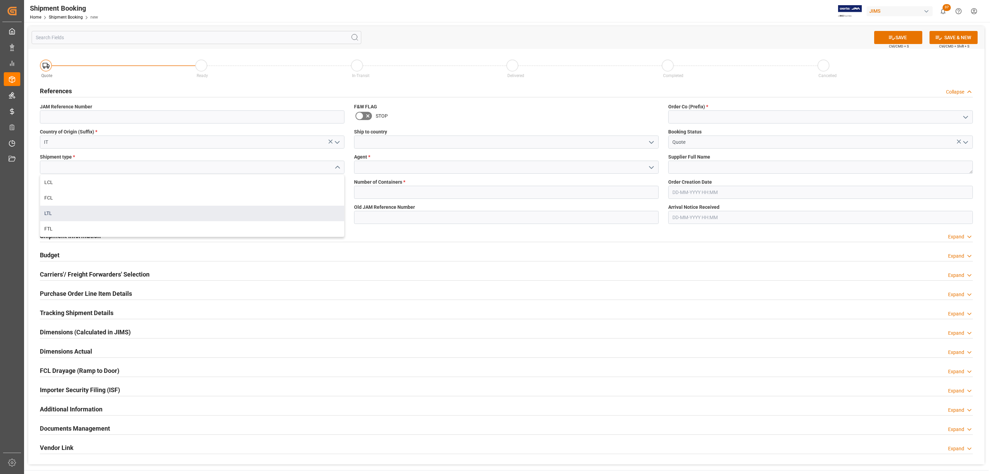
click at [55, 211] on div "LTL" at bounding box center [192, 213] width 304 height 15
type input "LTL"
click at [59, 194] on input at bounding box center [192, 192] width 305 height 13
paste input "299609"
type input "299609"
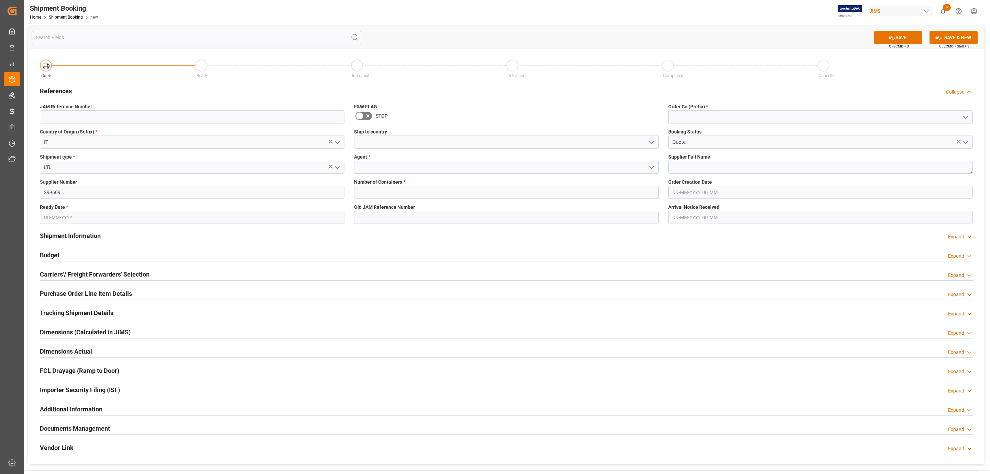
click at [55, 218] on input "text" at bounding box center [192, 217] width 305 height 13
click at [78, 309] on div "29 30 1 2 3 4 5" at bounding box center [89, 312] width 94 height 13
click at [100, 257] on div "5" at bounding box center [102, 259] width 9 height 8
type input "[DATE]"
click at [70, 162] on input "LTL" at bounding box center [192, 167] width 305 height 13
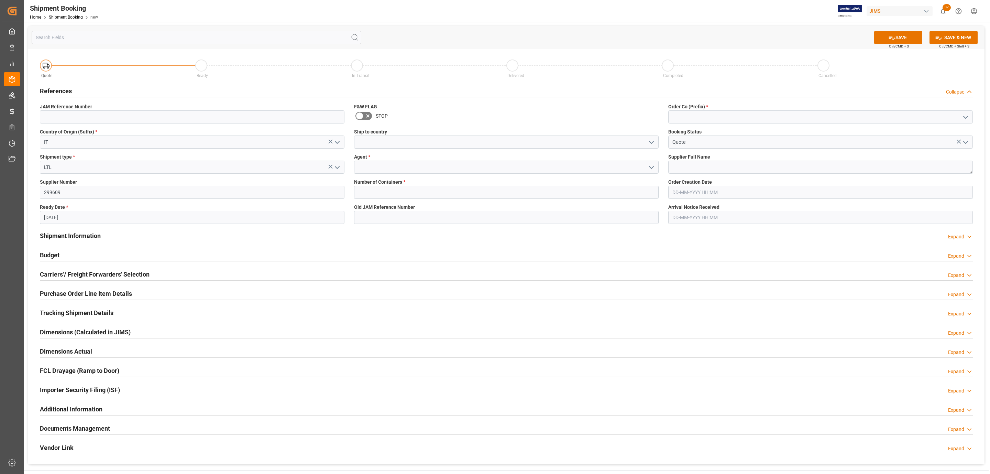
click at [336, 170] on icon "open menu" at bounding box center [337, 167] width 8 height 8
click at [90, 184] on div "LCL" at bounding box center [192, 182] width 304 height 15
type input "LCL"
click at [650, 142] on polyline "open menu" at bounding box center [652, 142] width 4 height 2
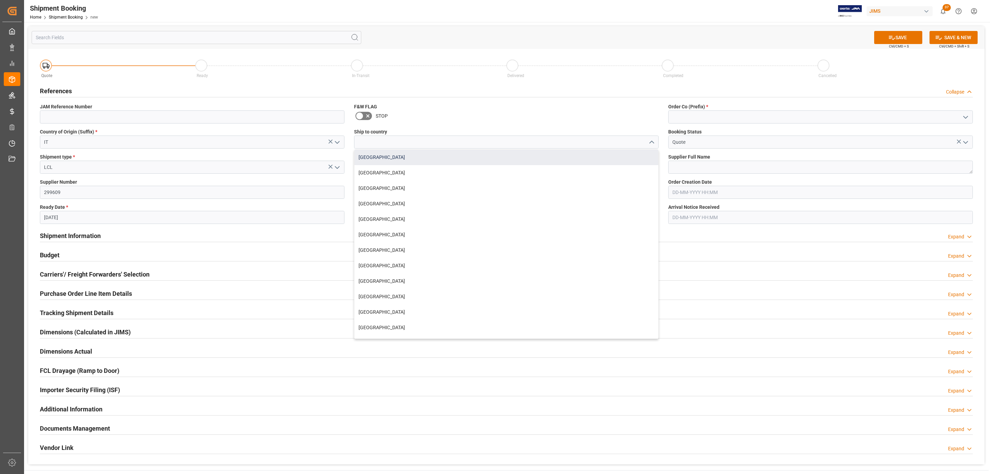
click at [419, 160] on div "[GEOGRAPHIC_DATA]" at bounding box center [506, 157] width 304 height 15
type input "[GEOGRAPHIC_DATA]"
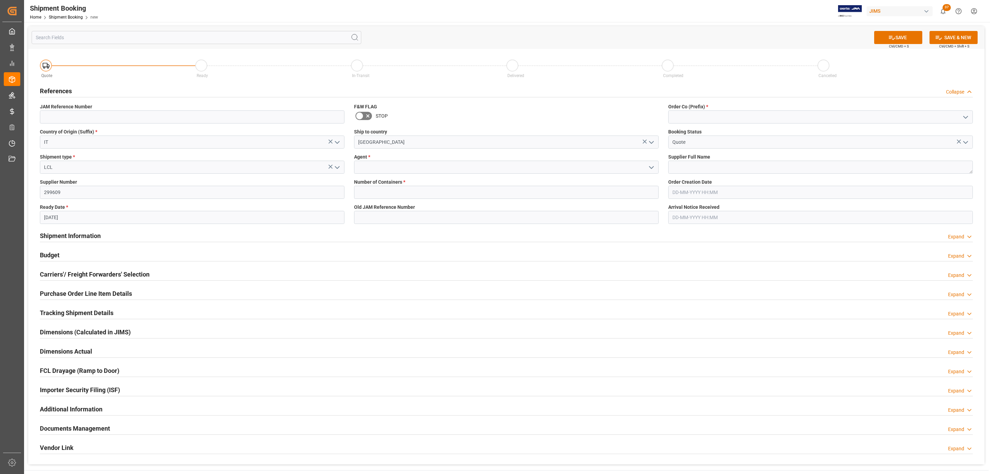
click at [655, 167] on icon "open menu" at bounding box center [651, 167] width 8 height 8
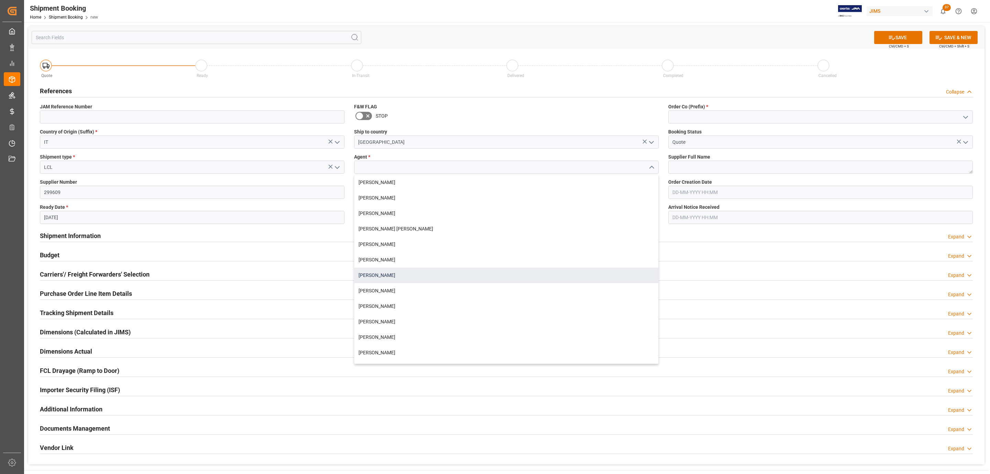
click at [393, 274] on div "[PERSON_NAME]" at bounding box center [506, 275] width 304 height 15
type input "[PERSON_NAME]"
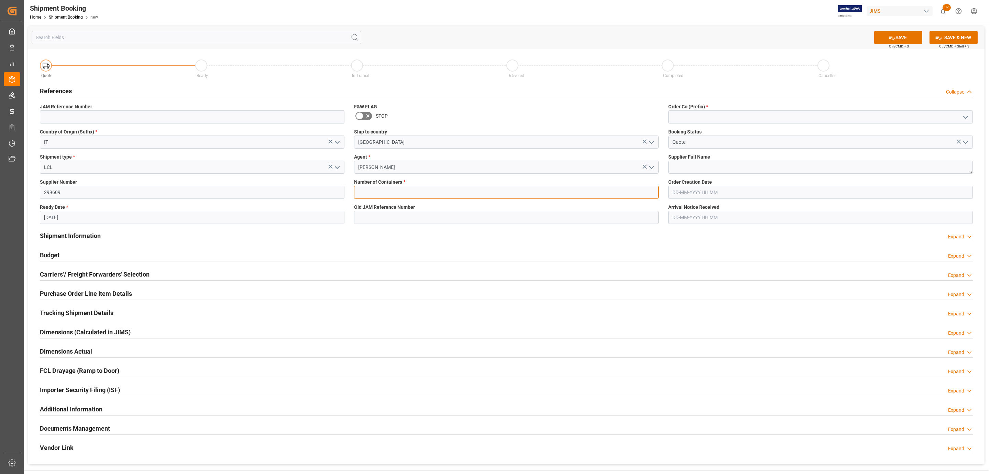
click at [376, 187] on input "text" at bounding box center [506, 192] width 305 height 13
type input "0"
click at [967, 116] on icon "open menu" at bounding box center [966, 117] width 8 height 8
click at [775, 146] on div "77" at bounding box center [821, 147] width 304 height 15
type input "77"
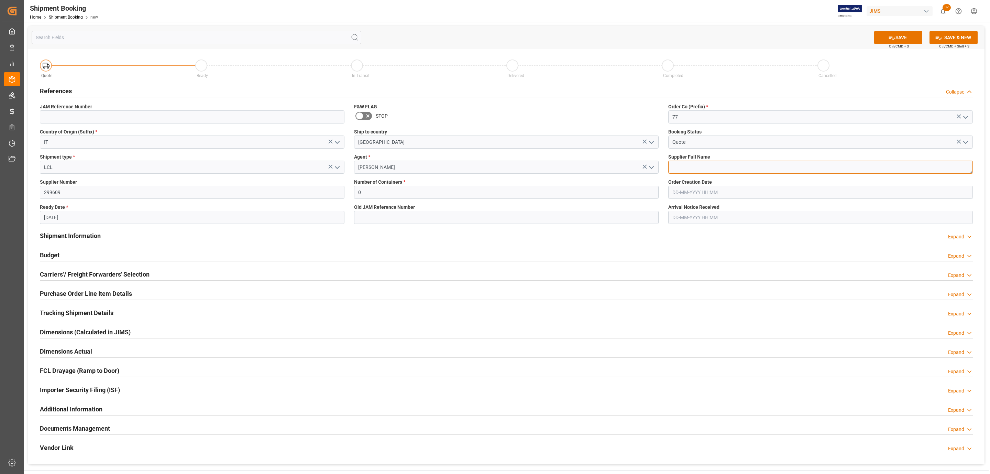
click at [677, 165] on textarea at bounding box center [820, 167] width 305 height 13
paste textarea "DB Technologies"
type textarea "DB Technologies"
click at [882, 40] on button "SAVE" at bounding box center [898, 37] width 48 height 13
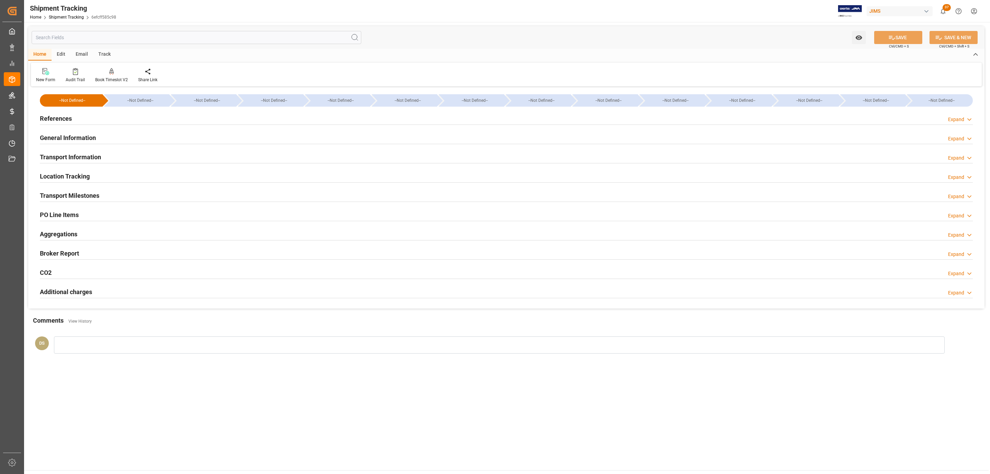
click at [107, 118] on div "References Expand" at bounding box center [506, 117] width 933 height 13
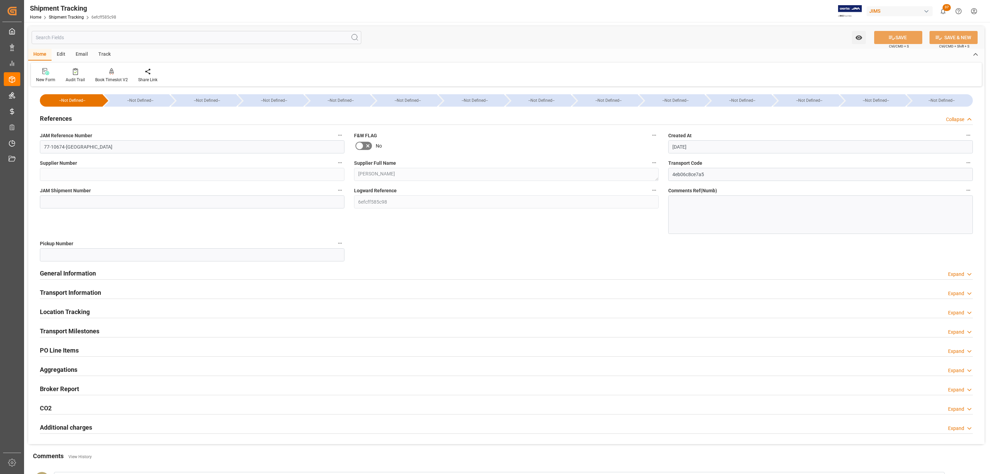
click at [91, 296] on h2 "Transport Information" at bounding box center [70, 292] width 61 height 9
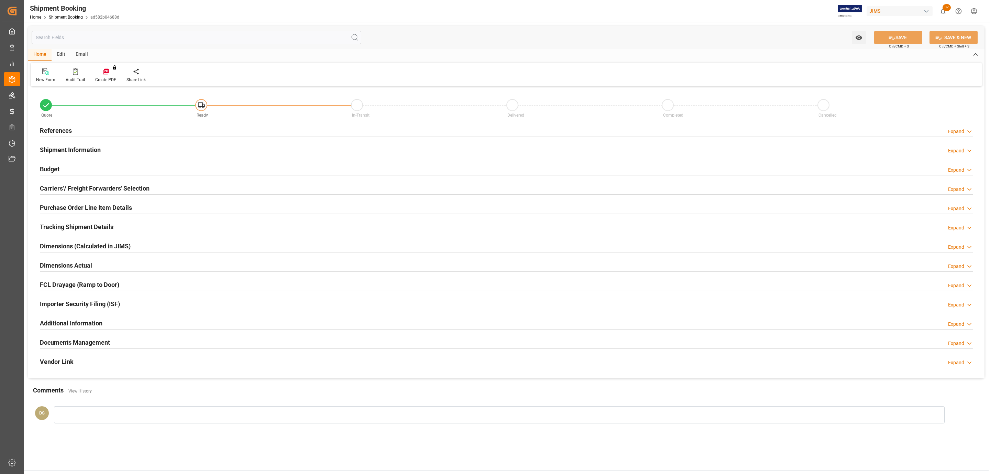
type input "0"
type input "[DATE]"
click at [135, 128] on div "References Expand" at bounding box center [506, 129] width 933 height 13
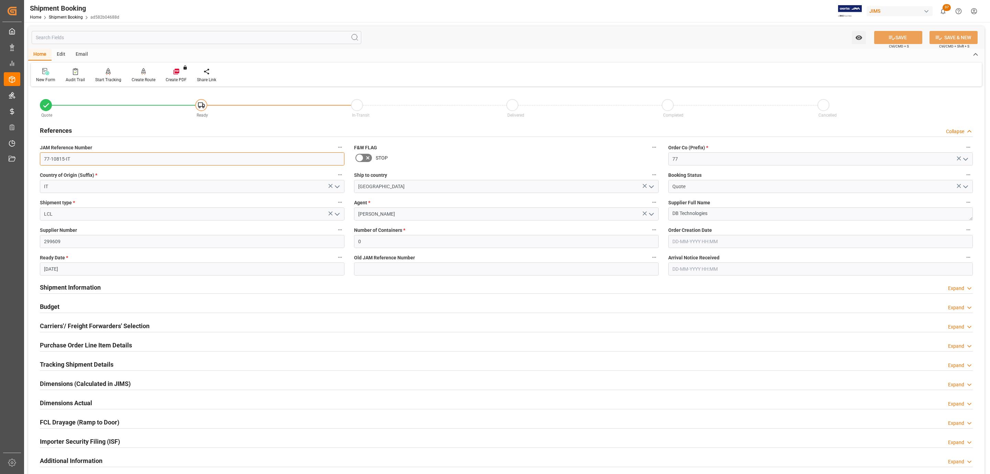
click at [81, 159] on input "77-10815-IT" at bounding box center [192, 158] width 305 height 13
click at [84, 158] on input "77-10815-IT" at bounding box center [192, 158] width 305 height 13
click at [339, 216] on icon "open menu" at bounding box center [337, 214] width 8 height 8
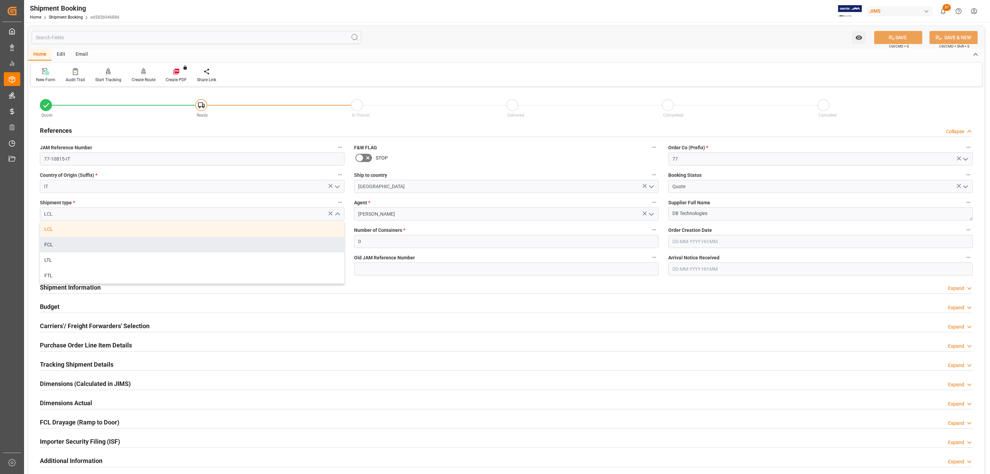
click at [102, 242] on div "FCL" at bounding box center [192, 244] width 304 height 15
type input "FCL"
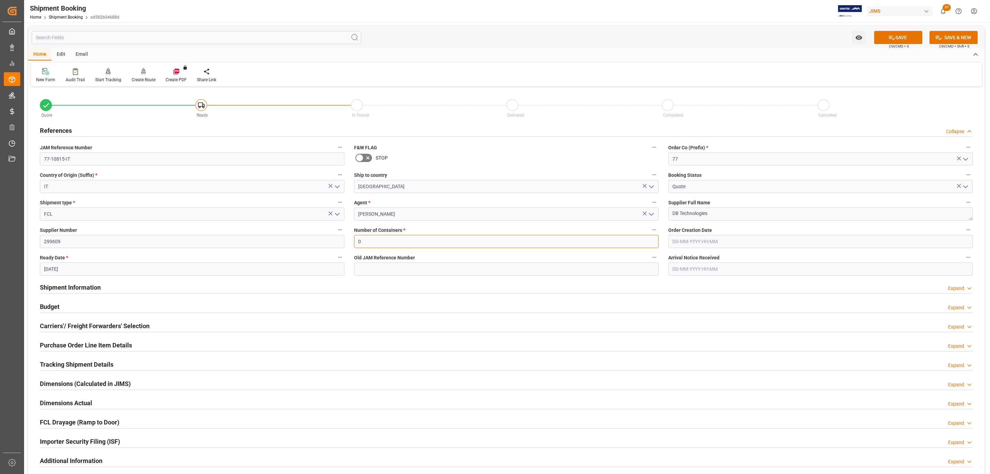
click at [376, 244] on input "0" at bounding box center [506, 241] width 305 height 13
type input "1"
click at [888, 37] on icon at bounding box center [891, 37] width 7 height 7
